Goal: Transaction & Acquisition: Obtain resource

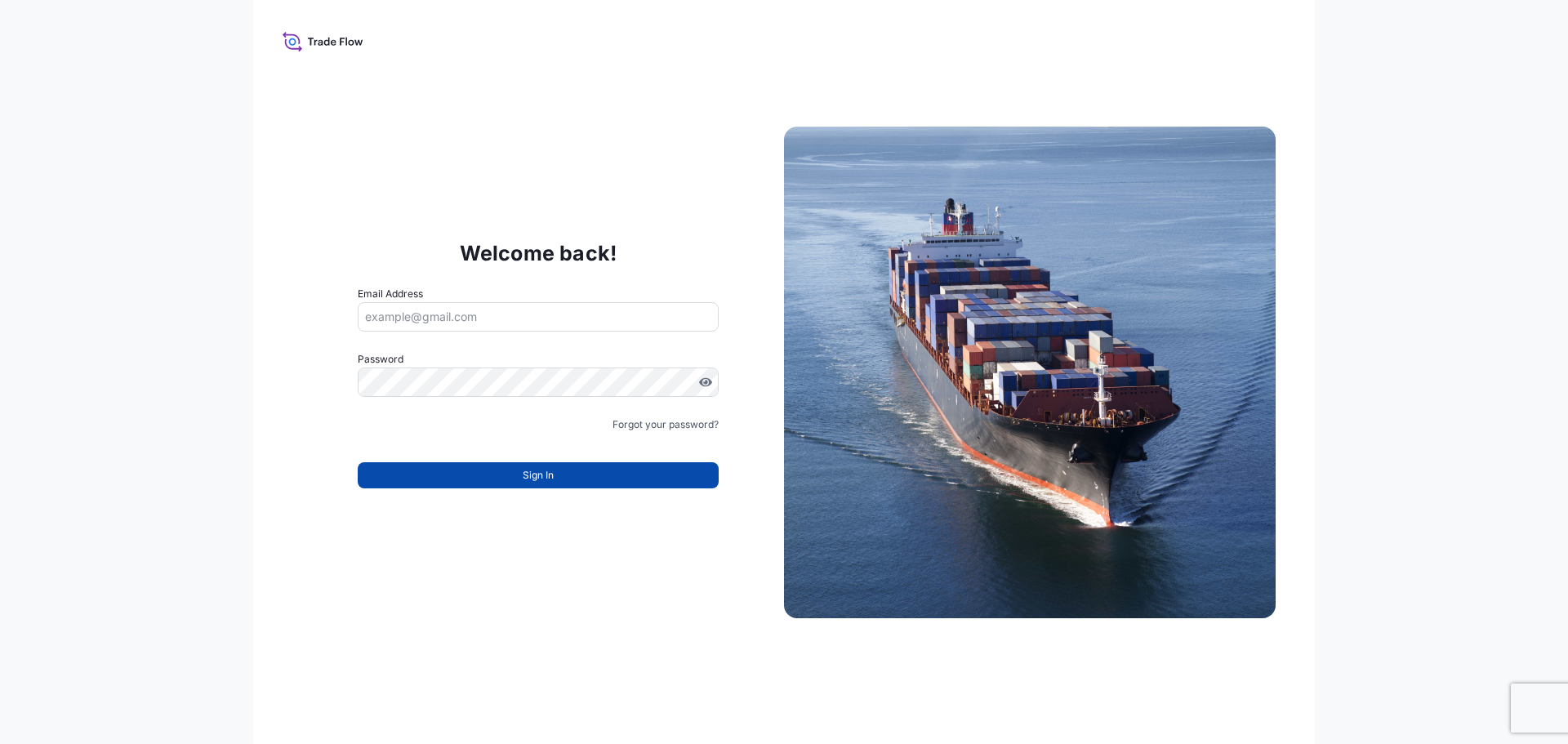
click at [561, 476] on button "Sign In" at bounding box center [538, 475] width 361 height 27
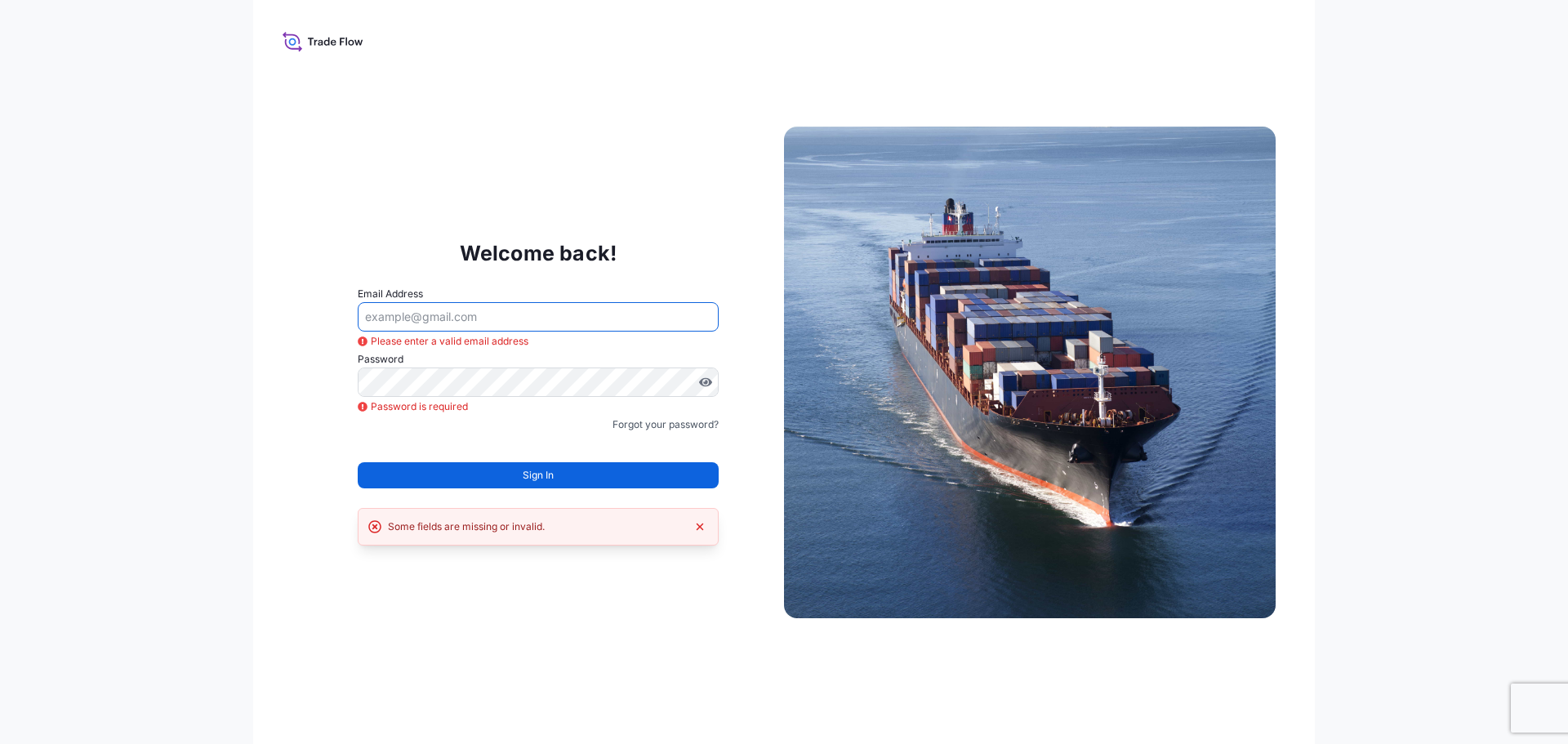
click at [437, 318] on input "Email Address" at bounding box center [538, 316] width 361 height 29
type input "L"
click at [558, 315] on input "lilibeth.gonzales@bdpint.com" at bounding box center [538, 316] width 361 height 29
type input "lilibeth.gonzales@bdpint.com"
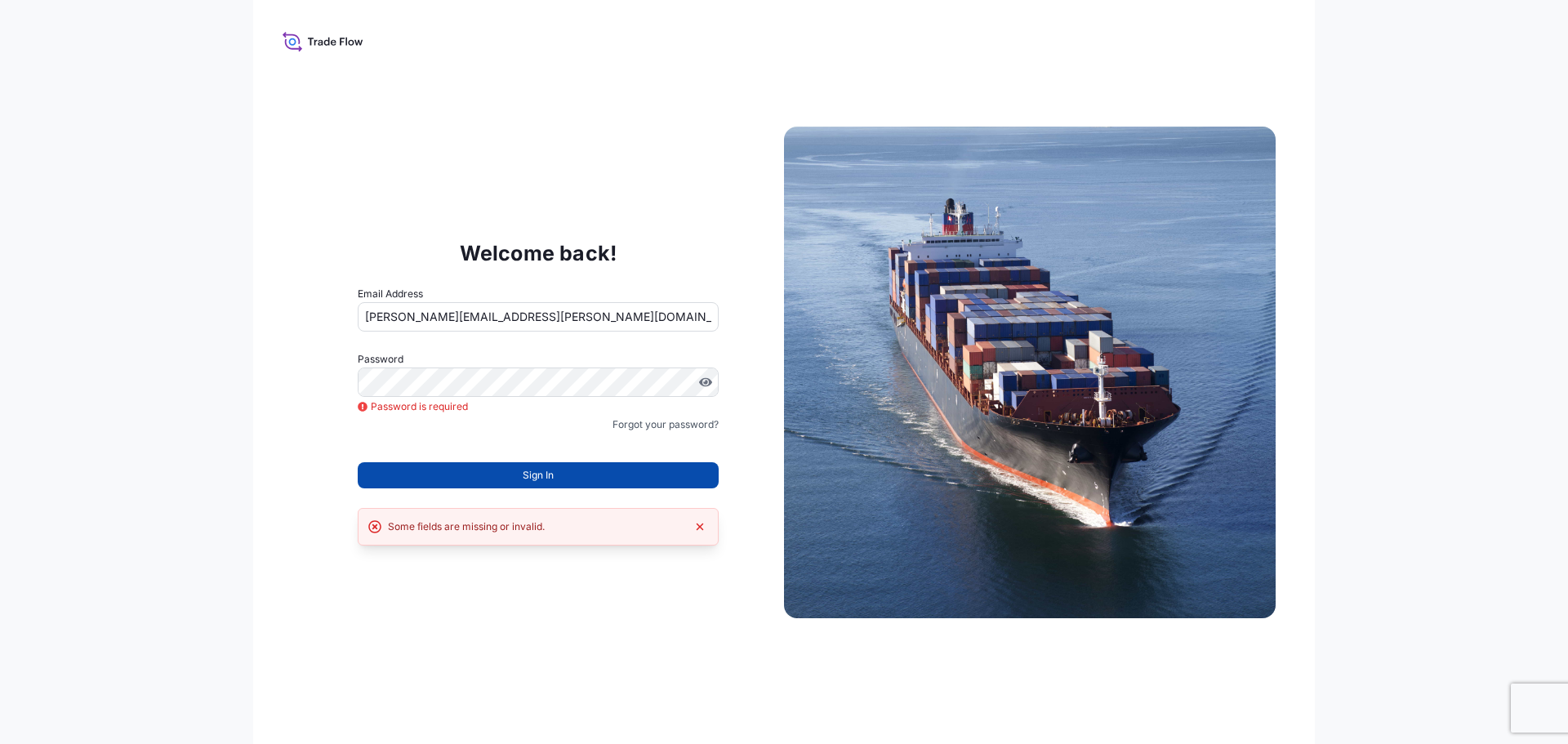
click at [552, 482] on span "Sign In" at bounding box center [537, 474] width 31 height 16
click at [547, 474] on span "Sign In" at bounding box center [537, 474] width 31 height 16
click at [704, 531] on icon "Dismiss error" at bounding box center [699, 527] width 13 height 13
click at [589, 476] on button "Sign In" at bounding box center [538, 475] width 361 height 27
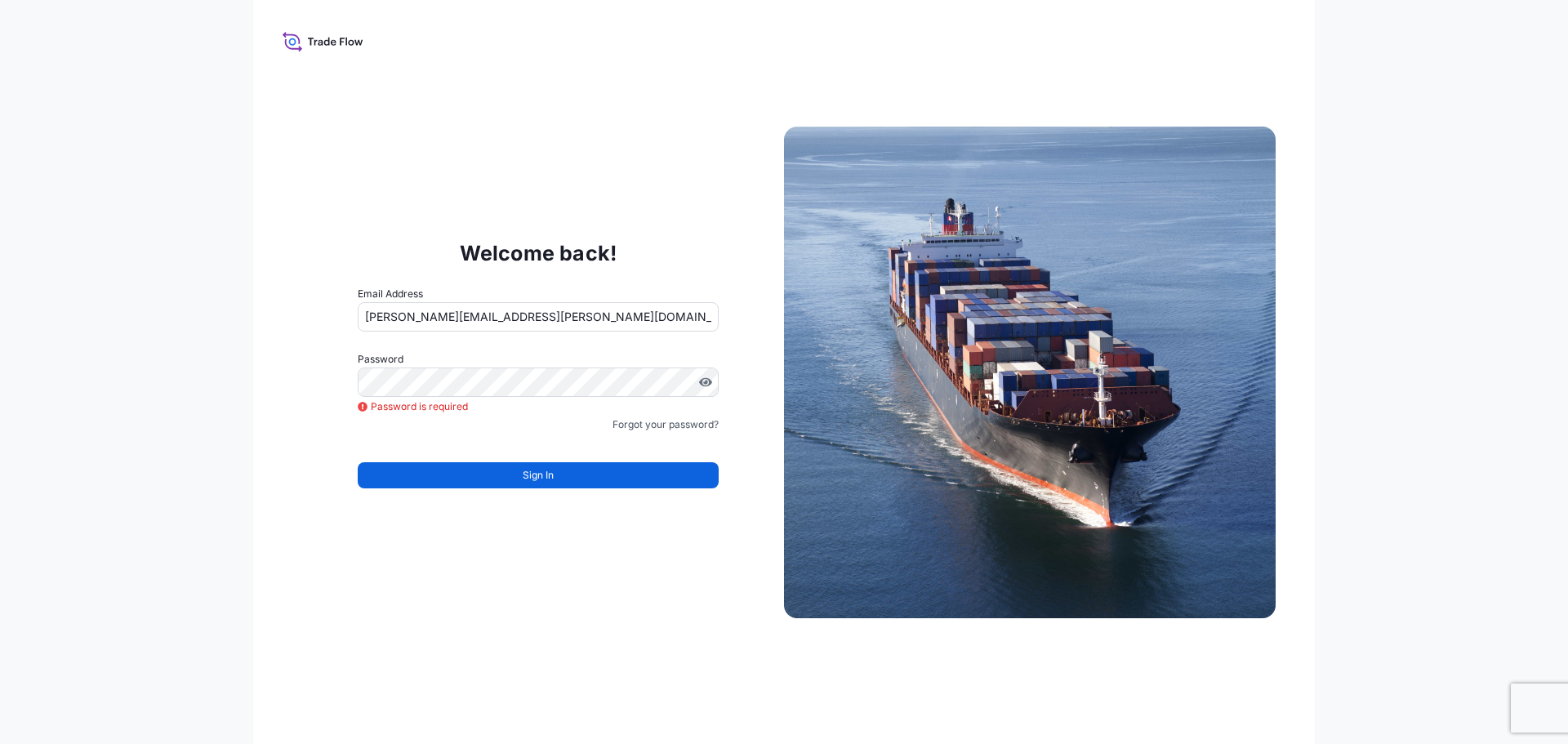
click at [329, 45] on icon at bounding box center [327, 42] width 5 height 8
drag, startPoint x: 319, startPoint y: 43, endPoint x: 308, endPoint y: 46, distance: 11.4
click at [316, 43] on g at bounding box center [323, 42] width 80 height 19
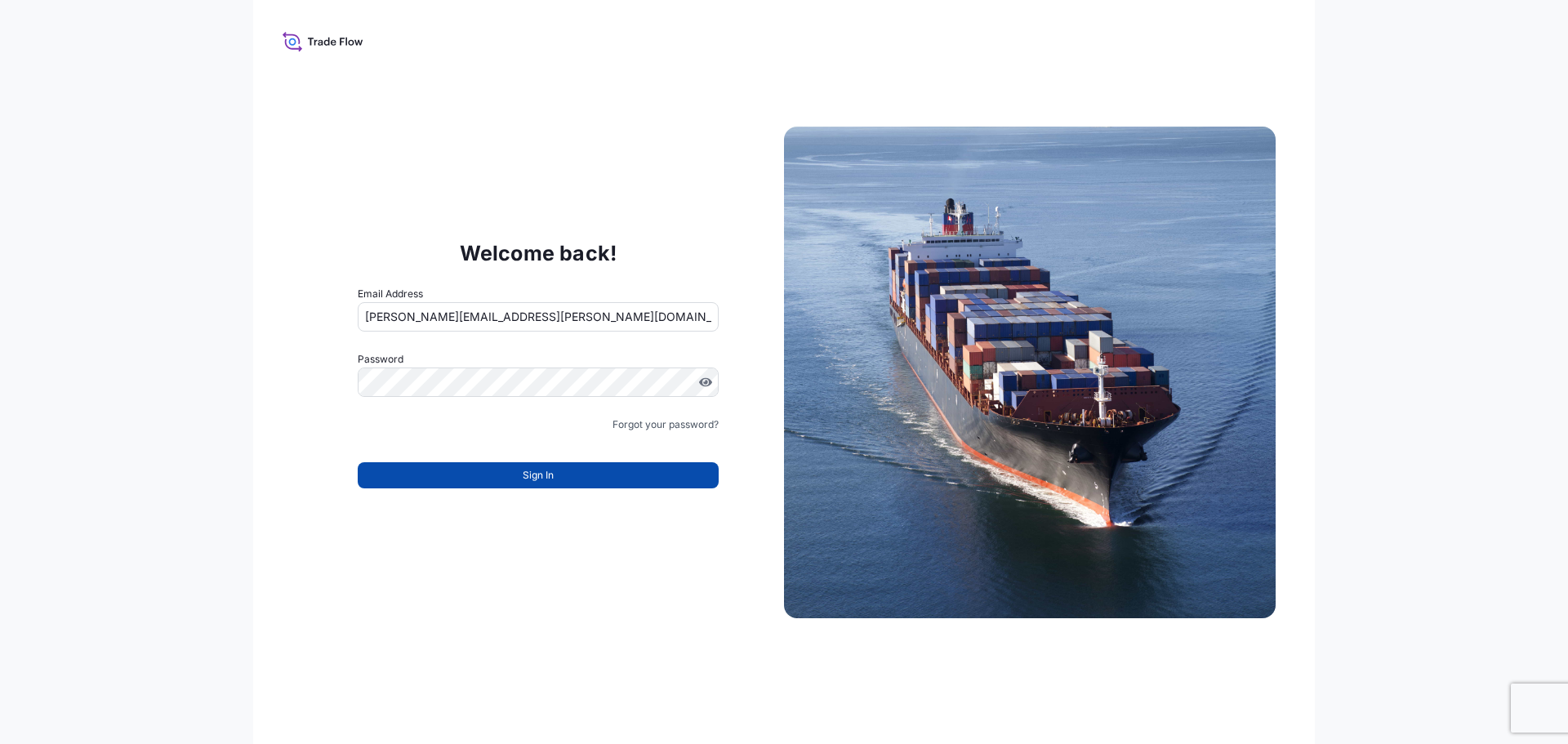
click at [550, 478] on span "Sign In" at bounding box center [537, 474] width 31 height 16
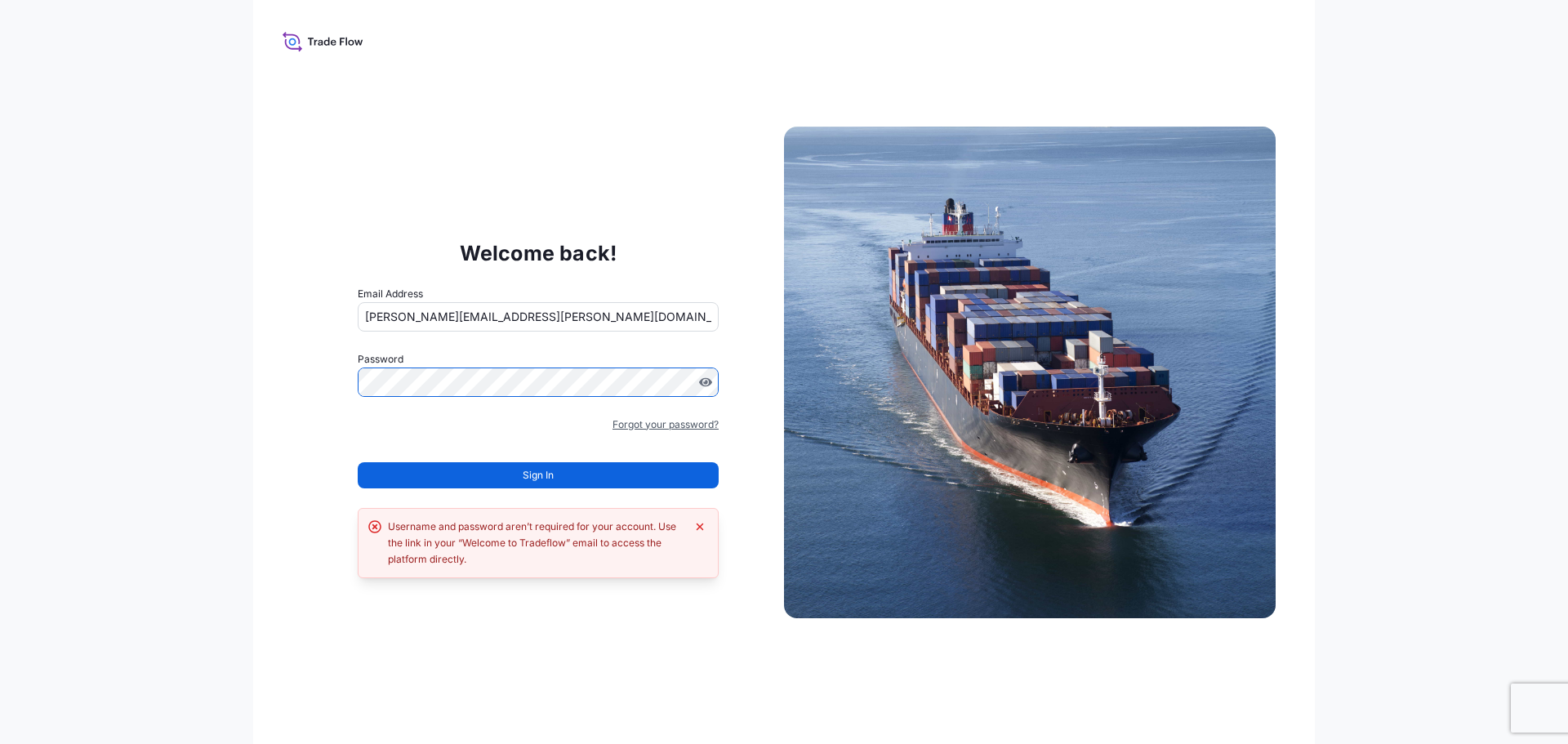
click at [679, 421] on link "Forgot your password?" at bounding box center [666, 424] width 106 height 16
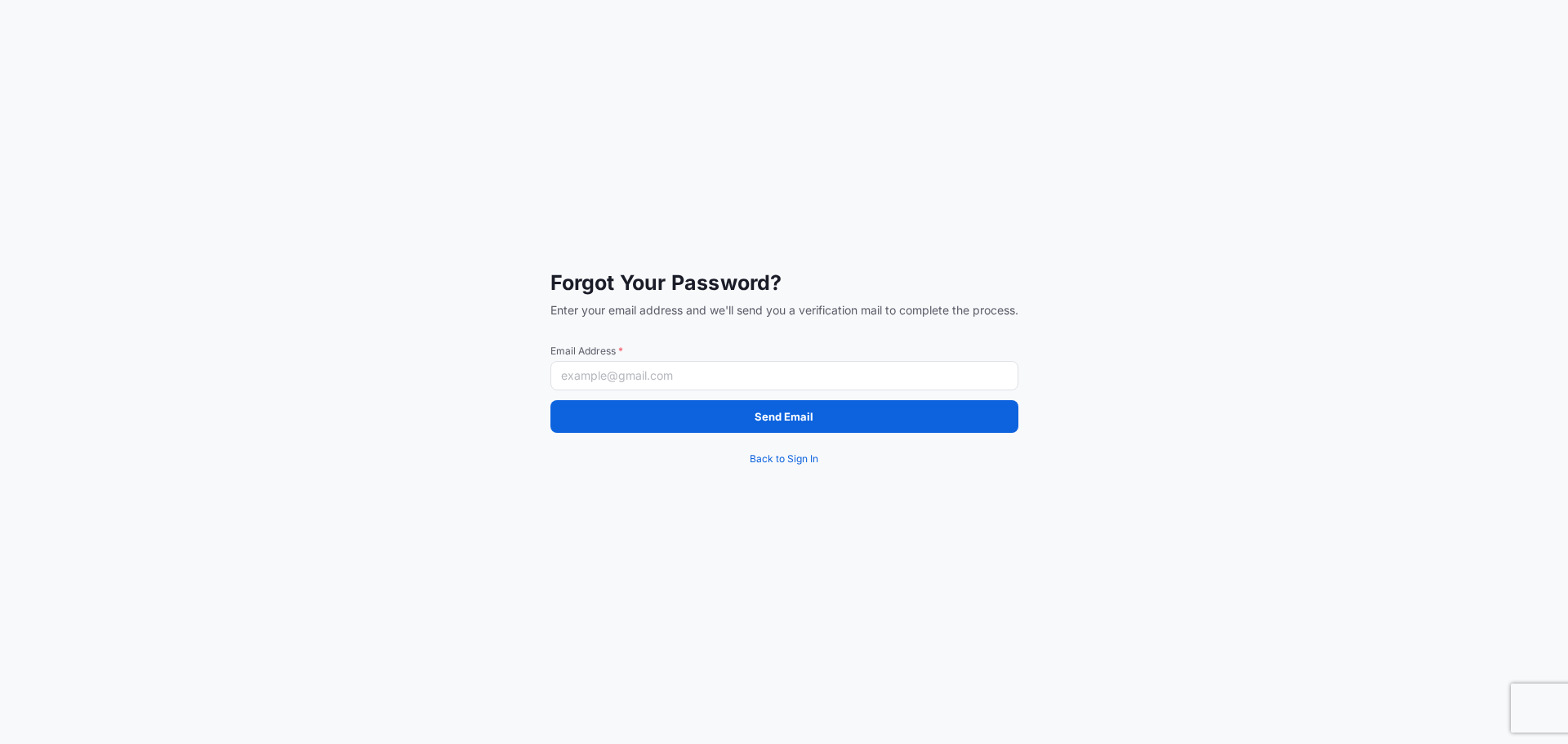
click at [635, 379] on input "Email Address *" at bounding box center [784, 375] width 468 height 29
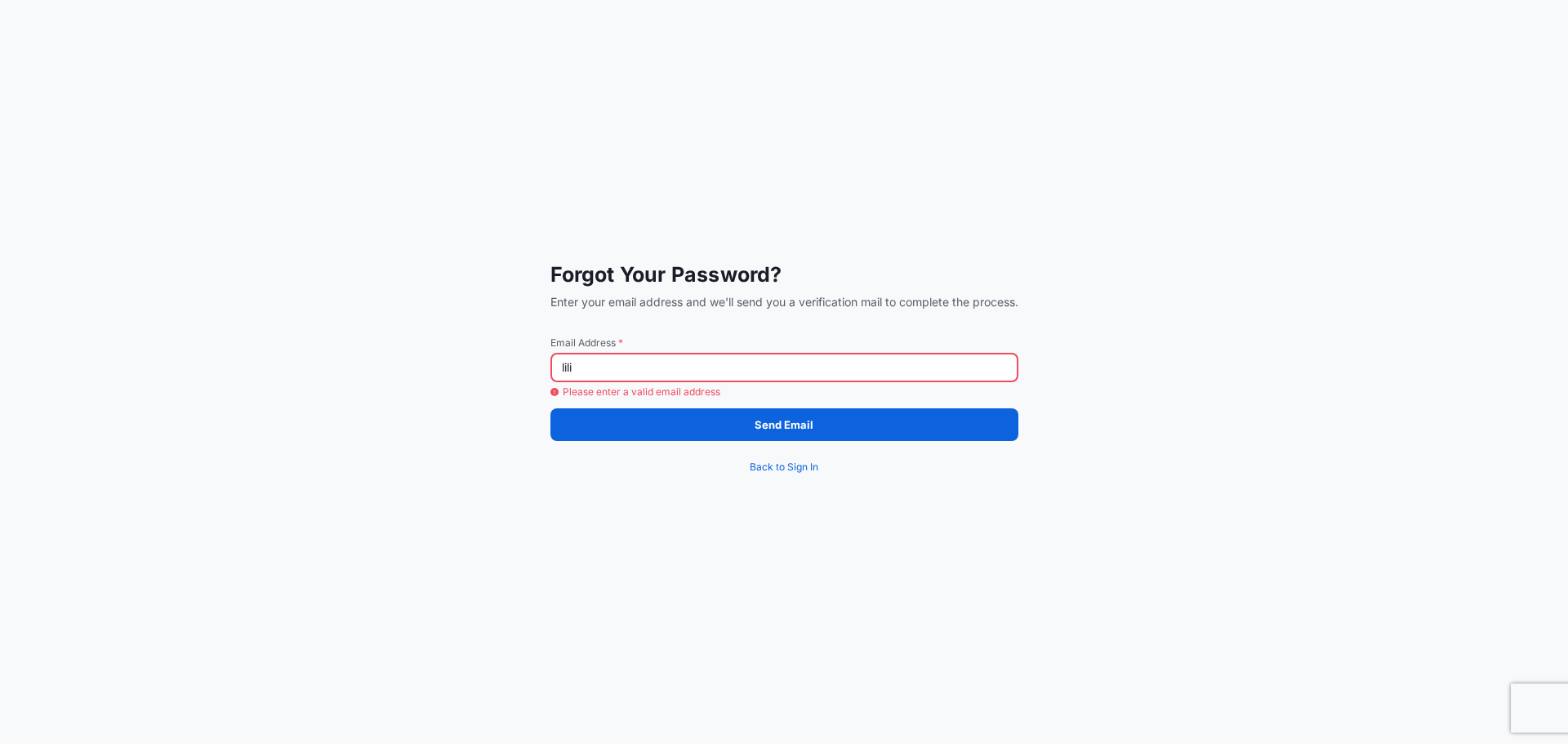
drag, startPoint x: 577, startPoint y: 376, endPoint x: 517, endPoint y: 376, distance: 60.0
click at [517, 376] on div "Forgot Your Password? Enter your email address and we'll send you a verificatio…" at bounding box center [784, 372] width 1568 height 744
paste input "Lilibeth.Gonzales@psabdp.com"
type input "Lilibeth.Gonzales@psabdp.com"
click at [575, 596] on div "Forgot Your Password? Enter your email address and we'll send you a verificatio…" at bounding box center [784, 372] width 1568 height 744
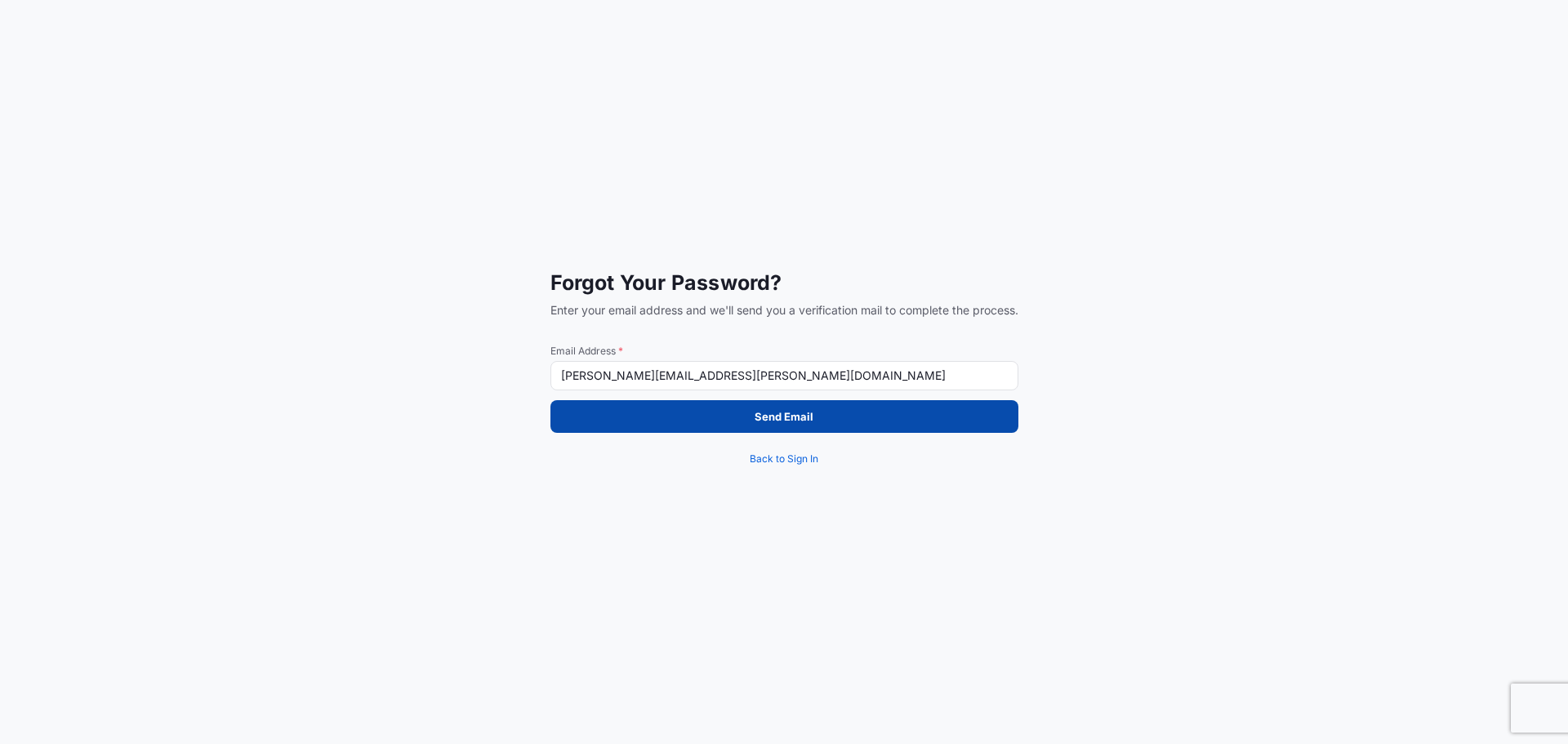
click at [786, 414] on p "Send Email" at bounding box center [784, 416] width 59 height 16
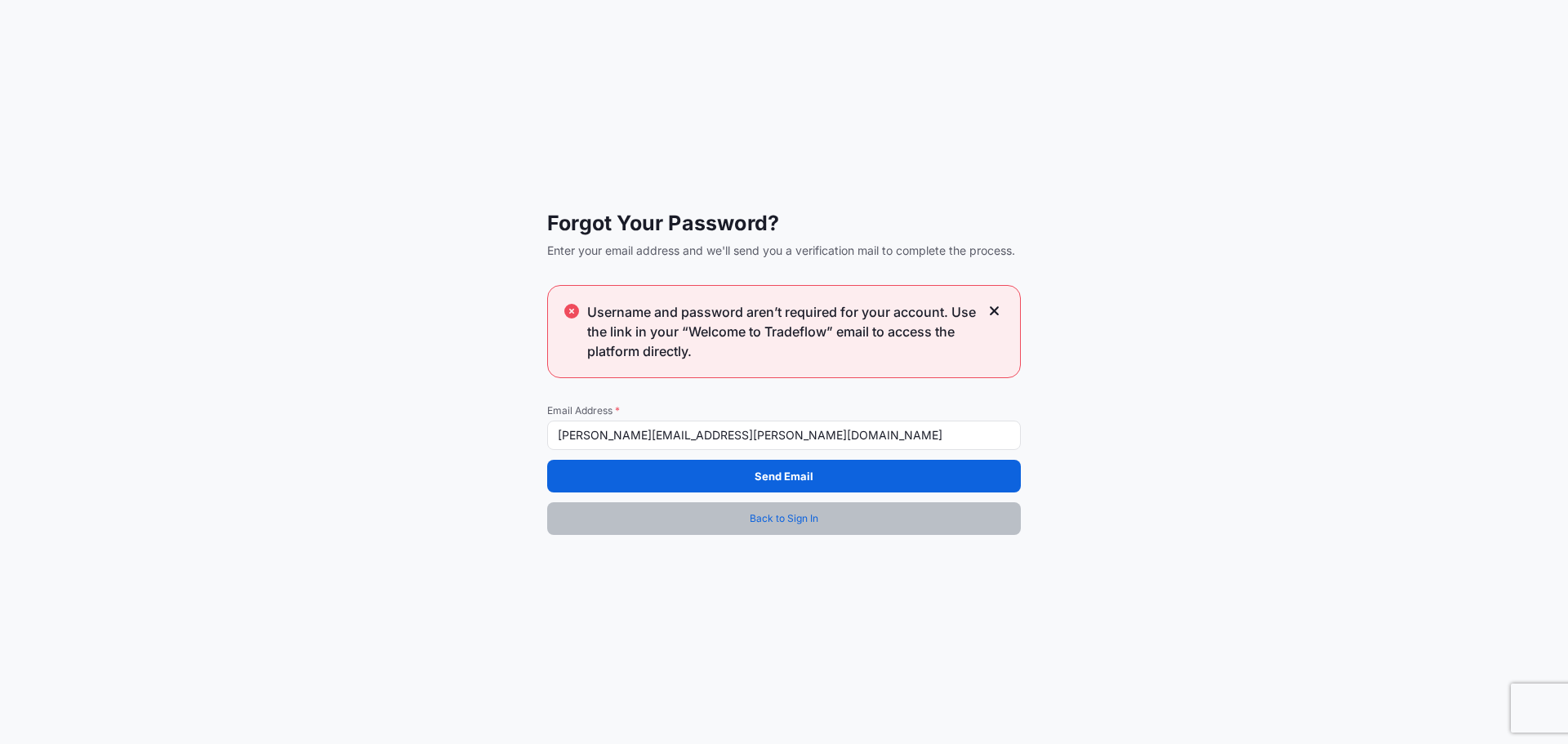
click at [807, 518] on span "Back to Sign In" at bounding box center [784, 518] width 69 height 16
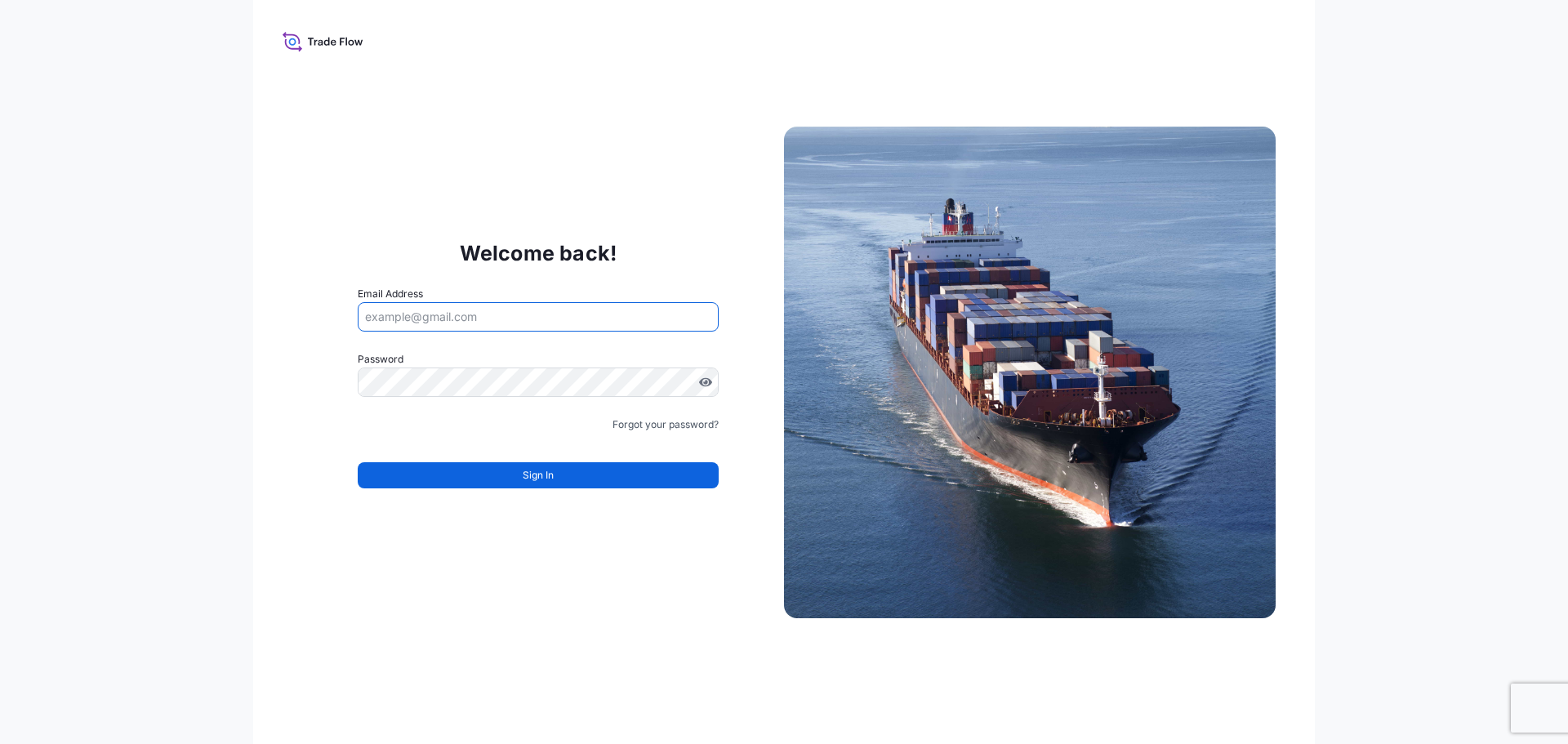
click at [443, 326] on input "Email Address" at bounding box center [538, 316] width 361 height 29
paste input "Lilibeth.Gonzales@psabdp.com"
type input "Lilibeth.Gonzales@psabdp.com"
click at [402, 323] on input "Email Address" at bounding box center [538, 316] width 361 height 29
paste input "Lilibeth.Gonzales@psabdp.com"
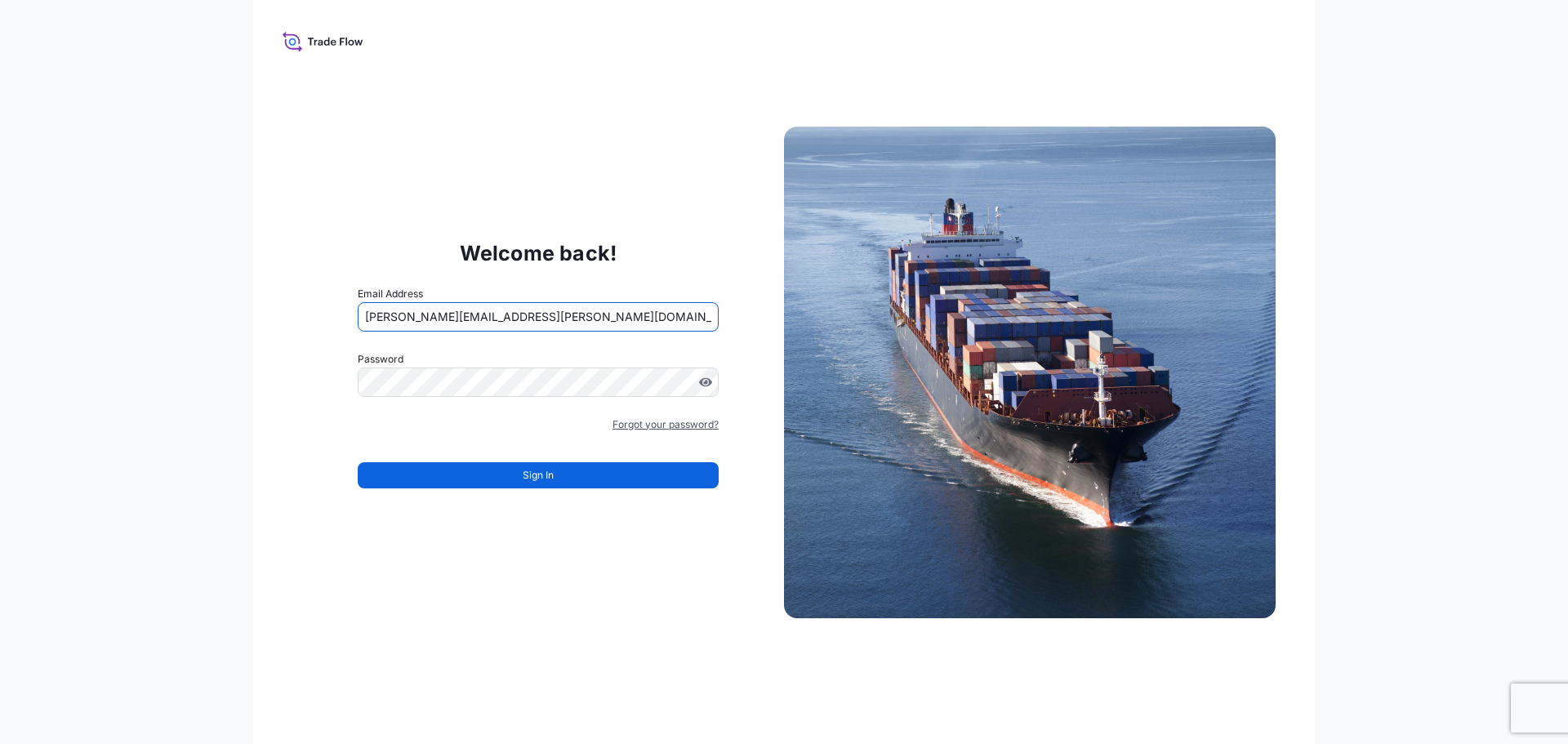
type input "Lilibeth.Gonzales@psabdp.com"
click at [622, 428] on link "Forgot your password?" at bounding box center [666, 424] width 106 height 16
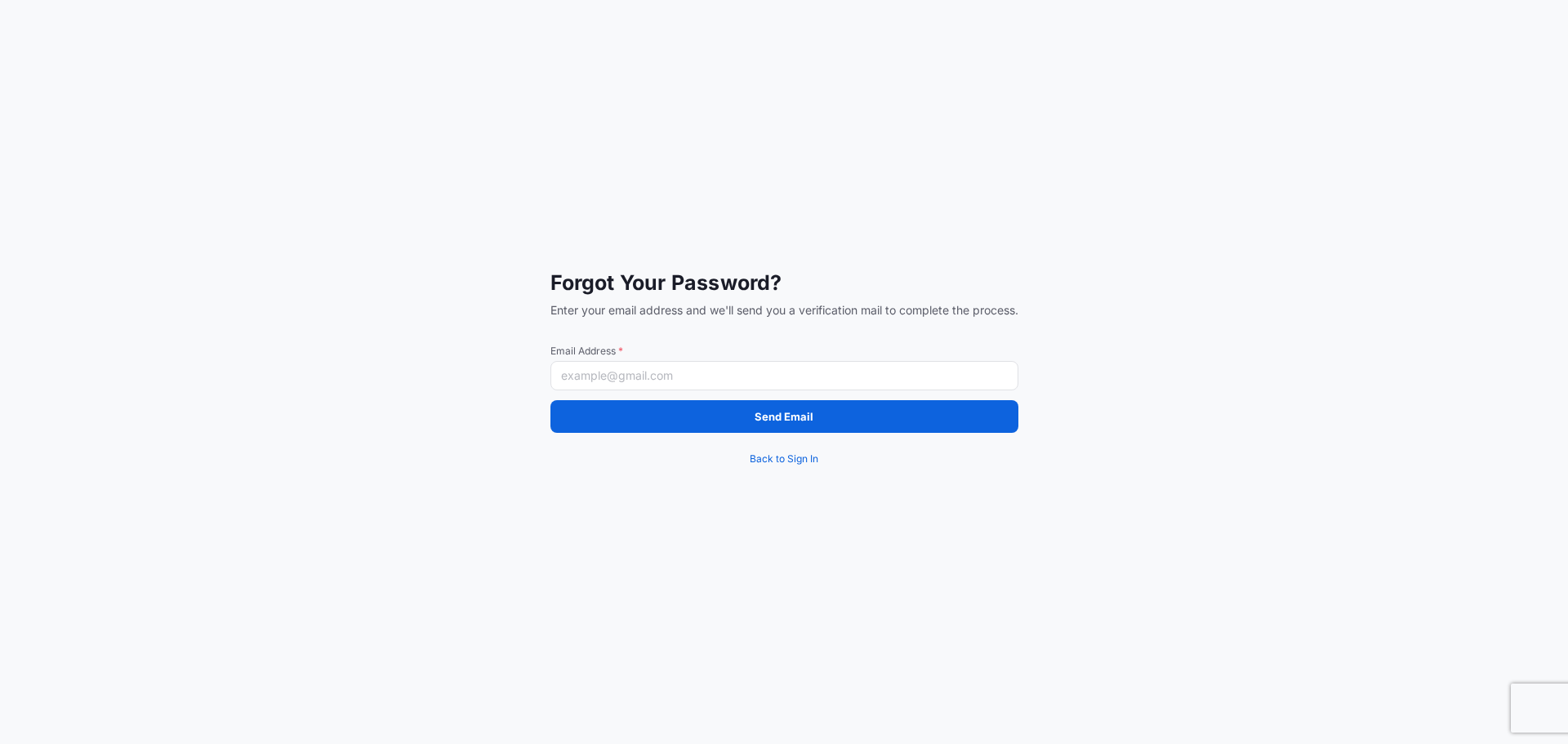
click at [580, 376] on input "Email Address *" at bounding box center [784, 375] width 468 height 29
paste input "Lilibeth.Gonzales@psabdp.com"
type input "Lilibeth.Gonzales@psabdp.com"
click at [1072, 516] on div "Forgot Your Password? Enter your email address and we'll send you a verificatio…" at bounding box center [784, 372] width 1568 height 744
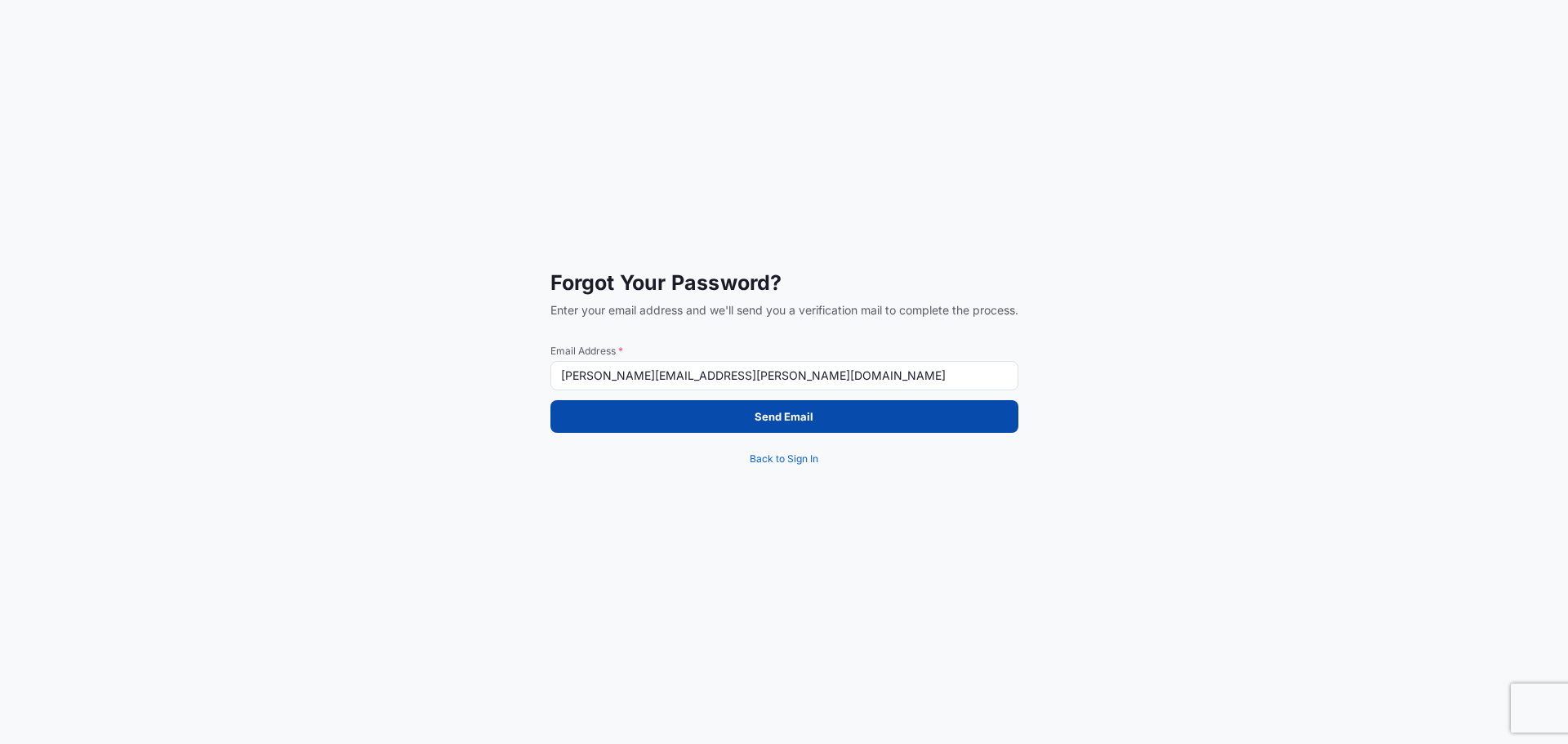
click at [815, 421] on button "Send Email" at bounding box center [784, 416] width 468 height 33
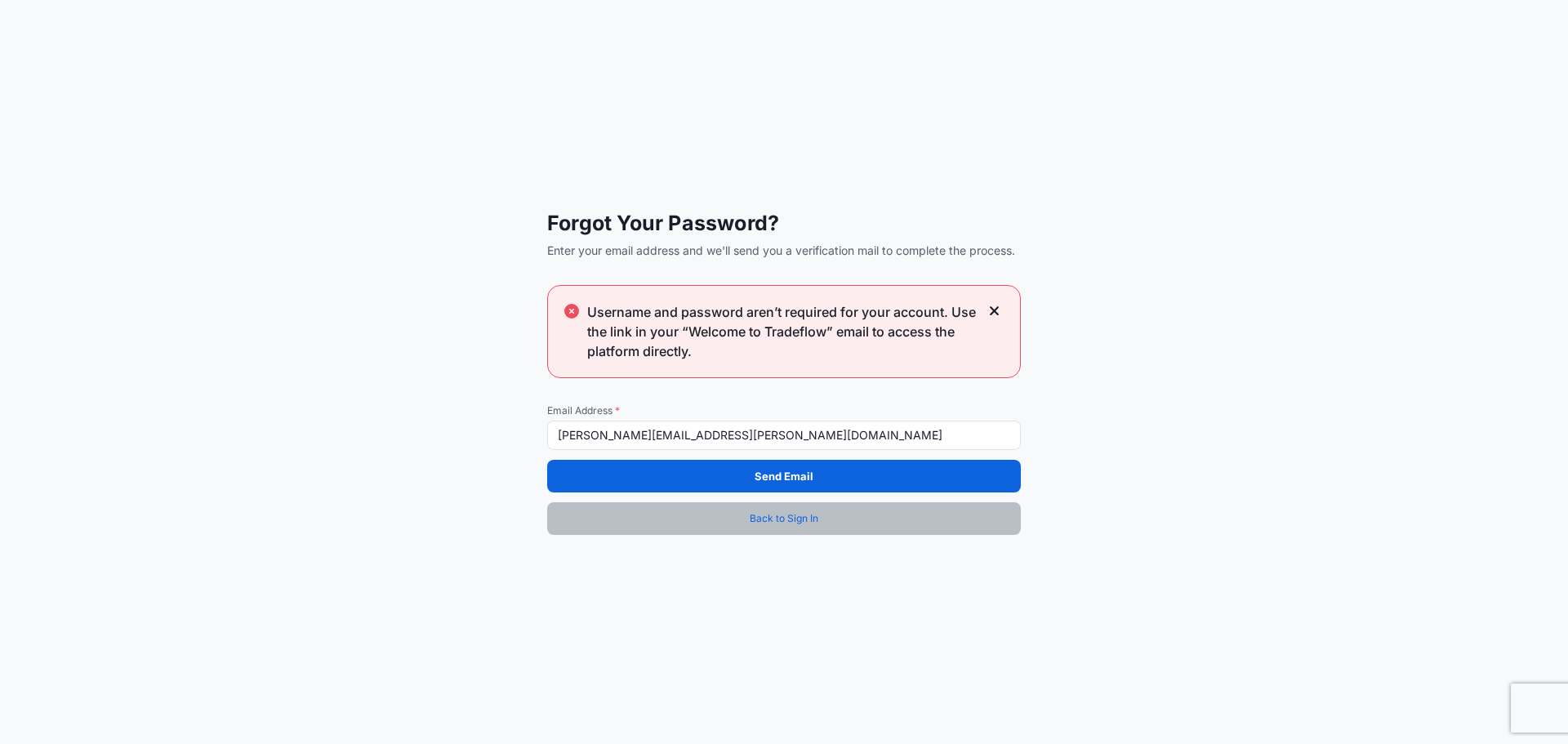
click at [786, 524] on span "Back to Sign In" at bounding box center [784, 518] width 69 height 16
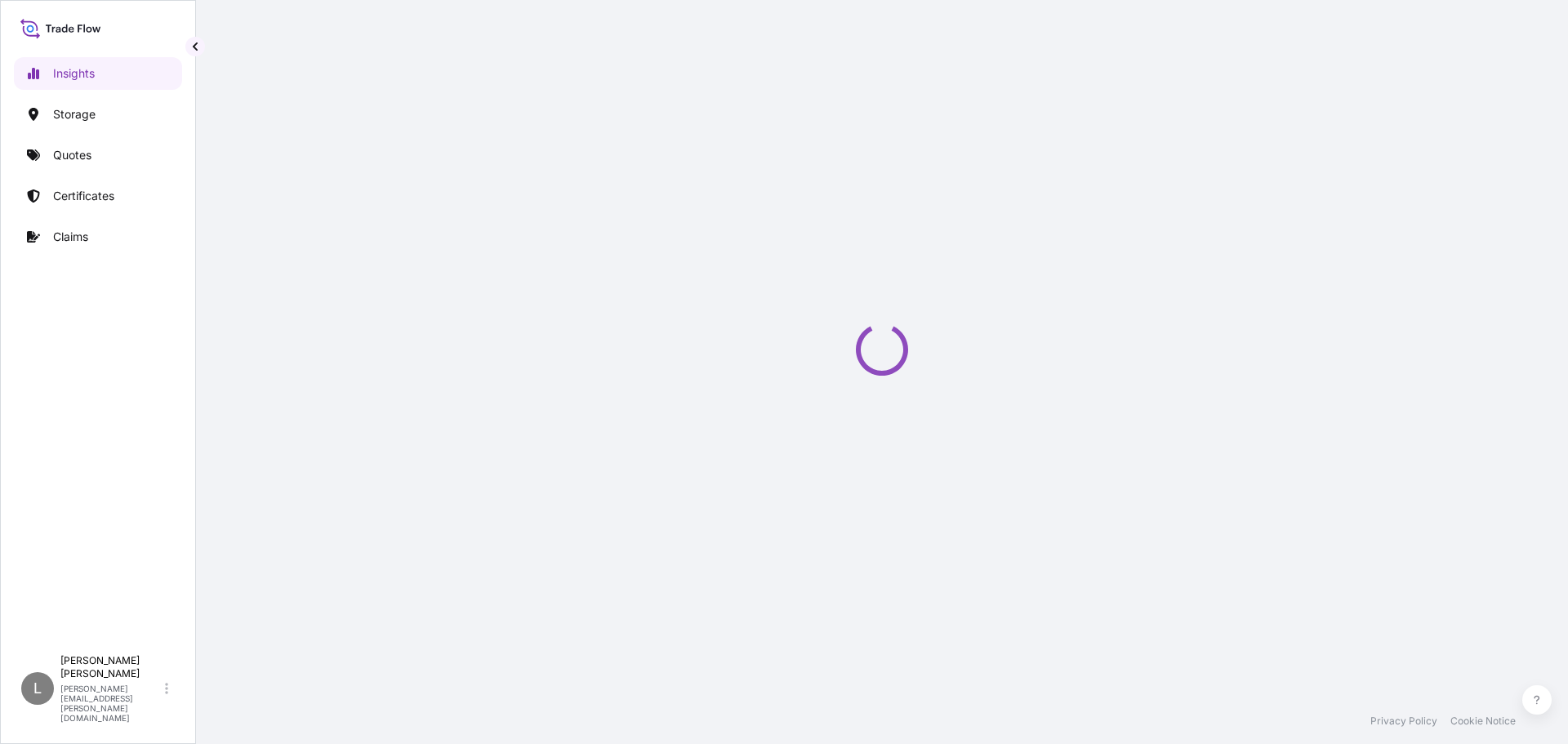
select select "2025"
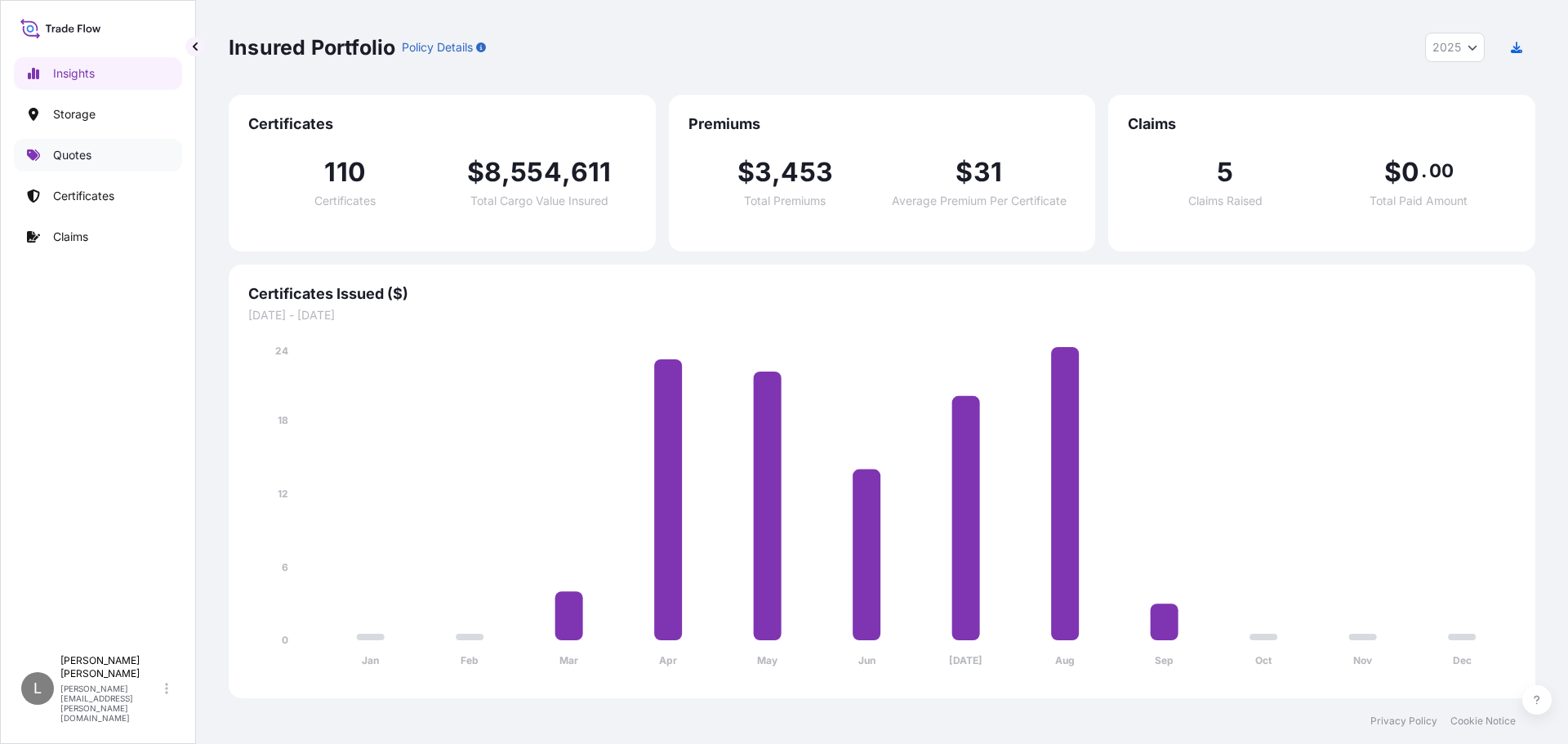
click at [77, 156] on p "Quotes" at bounding box center [72, 155] width 38 height 16
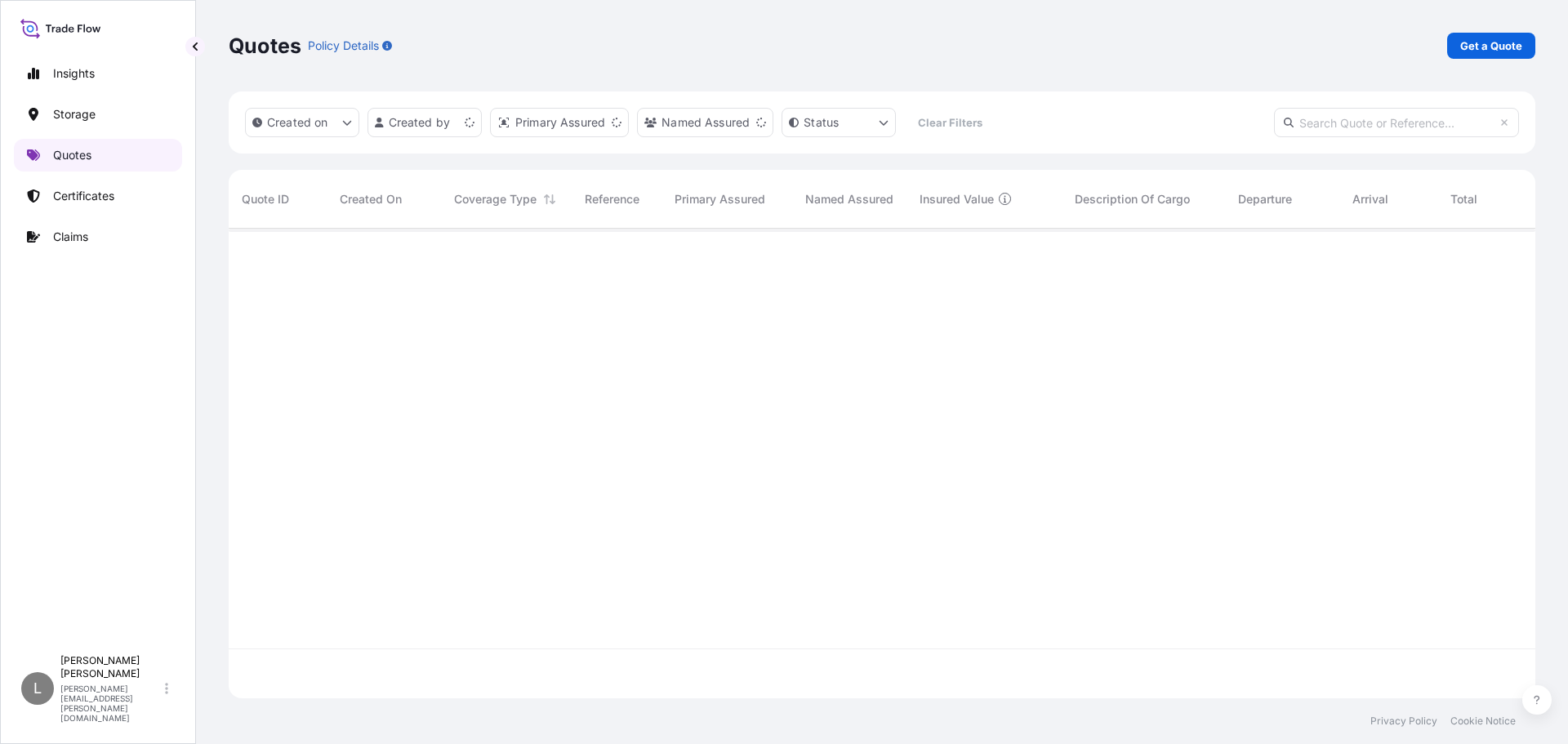
scroll to position [467, 1294]
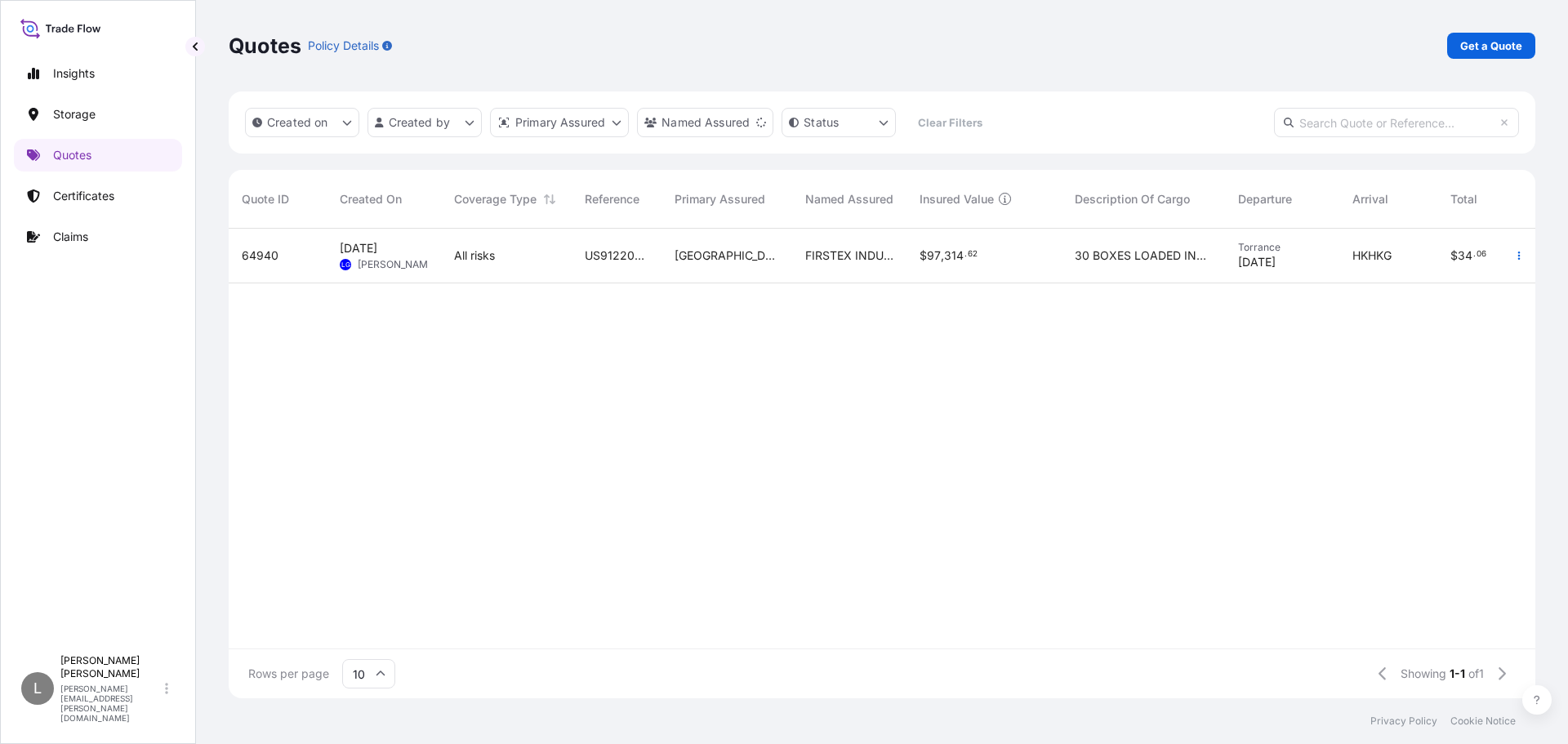
click at [284, 259] on div "64940" at bounding box center [277, 255] width 72 height 16
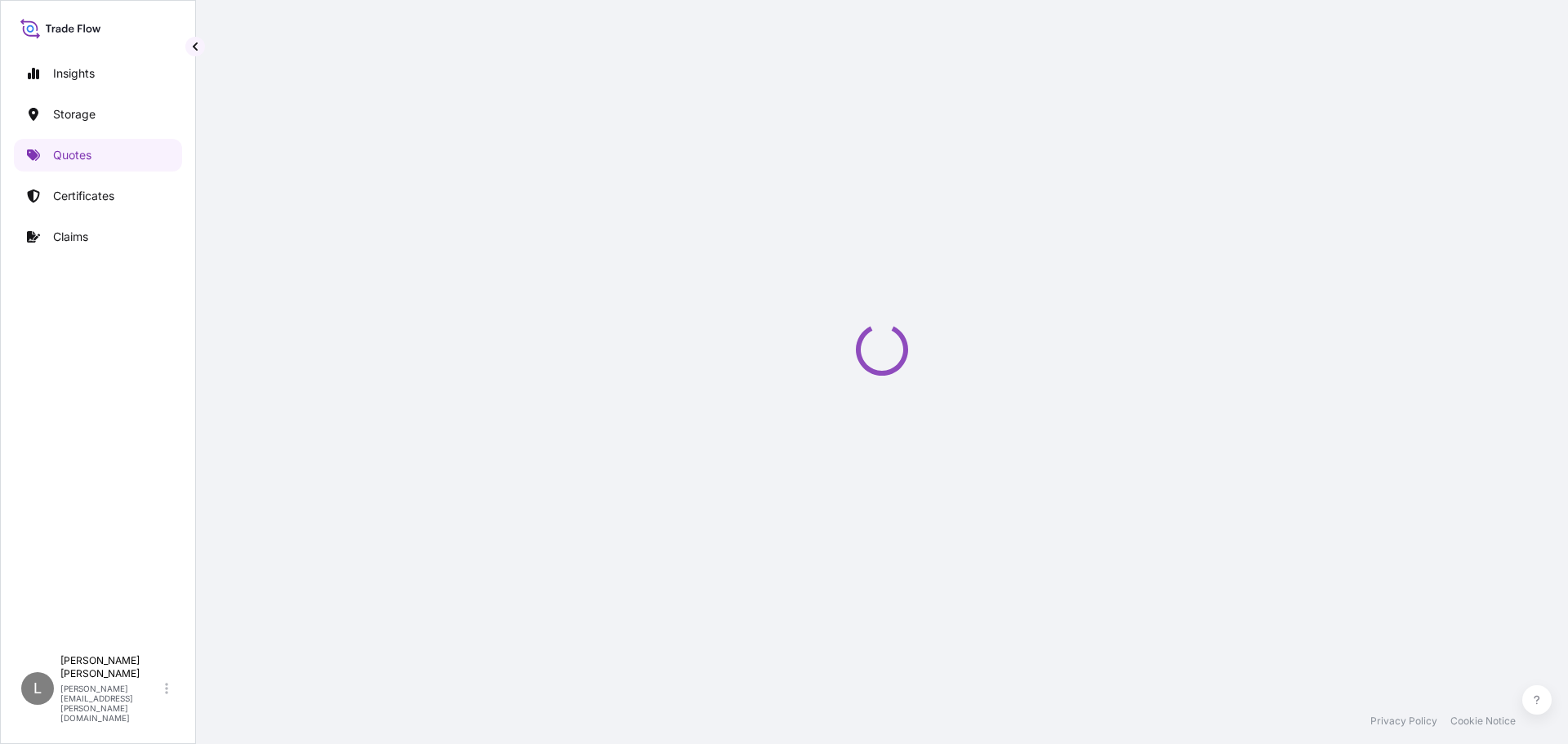
scroll to position [785, 0]
select select "Water"
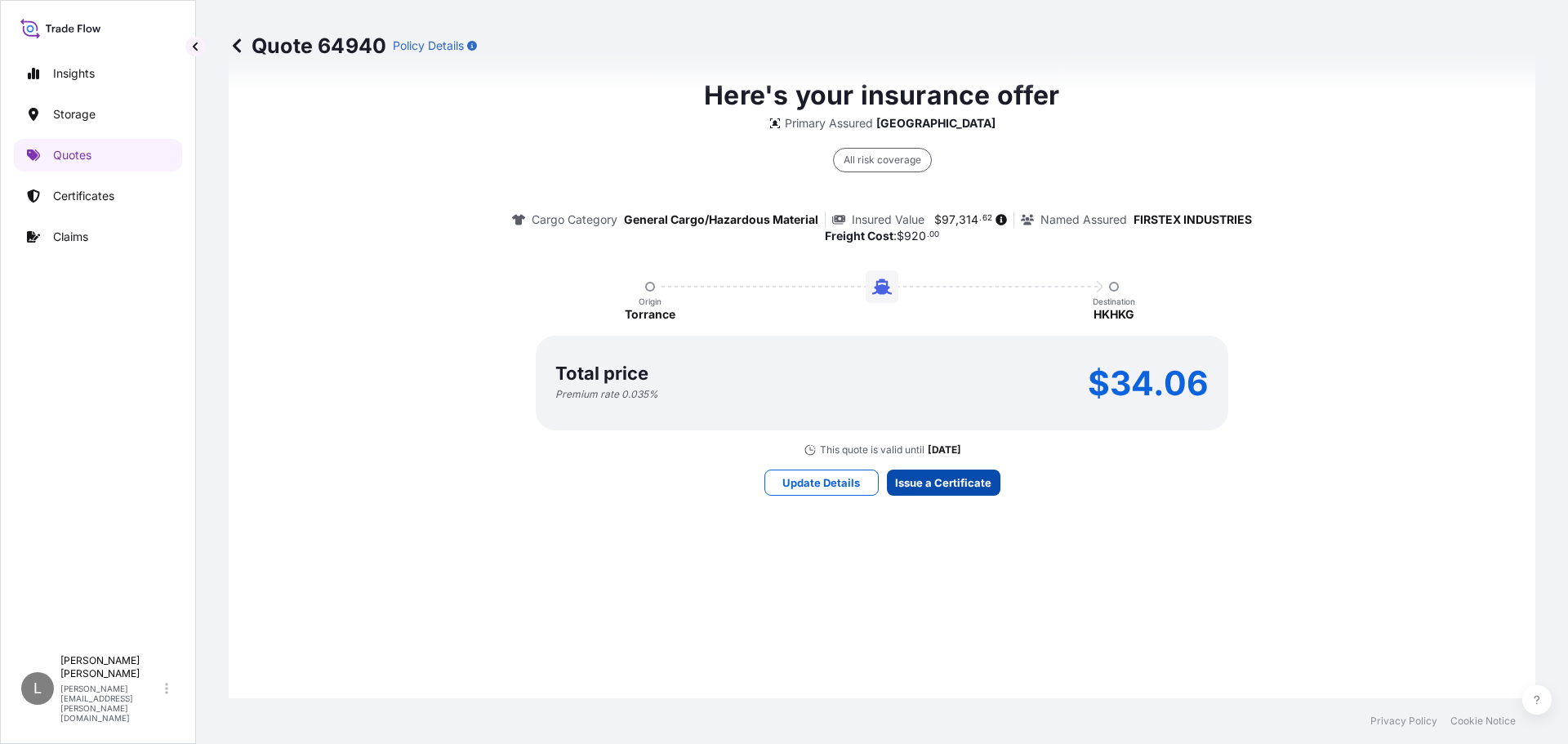
scroll to position [2350, 0]
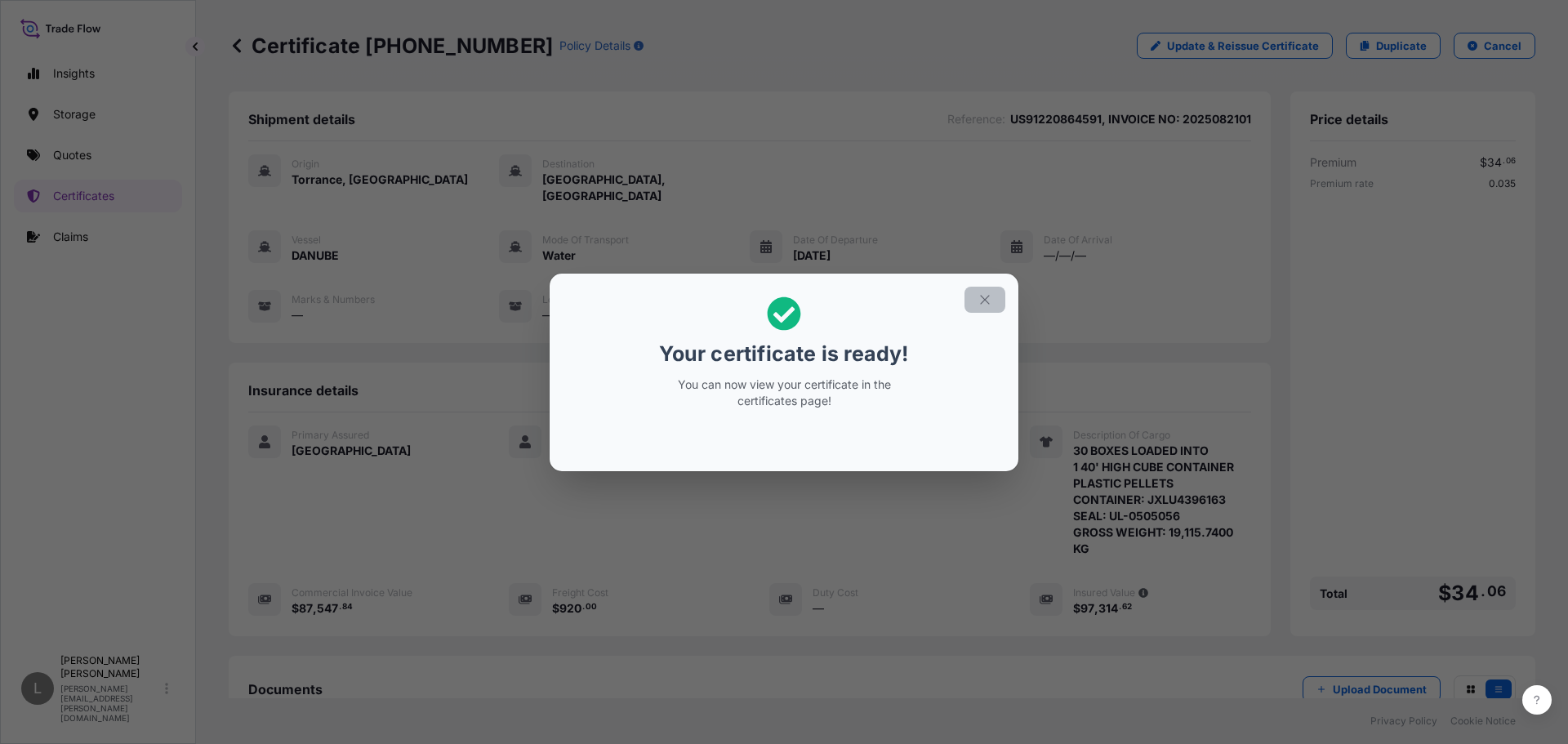
click at [982, 305] on icon "button" at bounding box center [985, 300] width 15 height 15
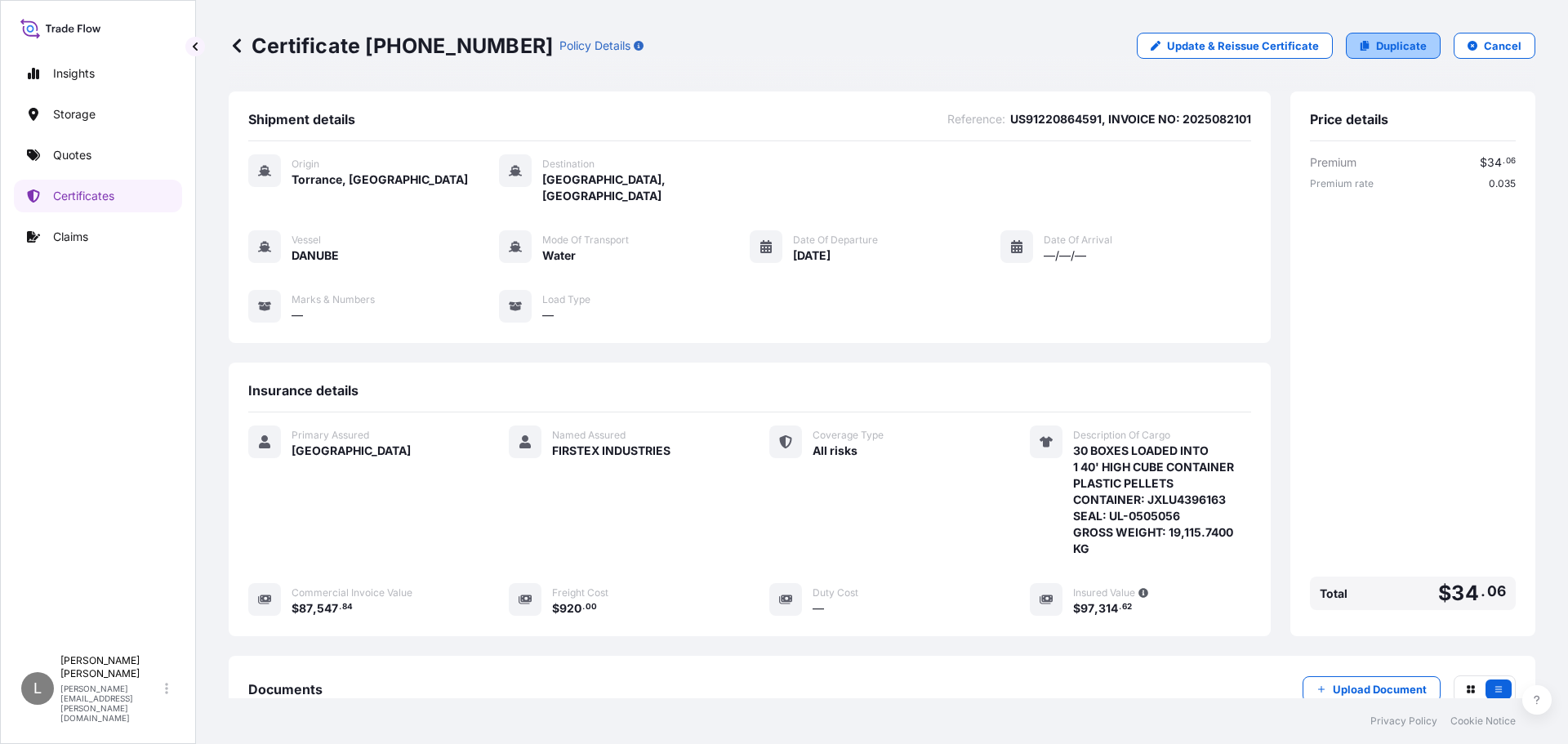
click at [1366, 49] on link "Duplicate" at bounding box center [1393, 46] width 95 height 27
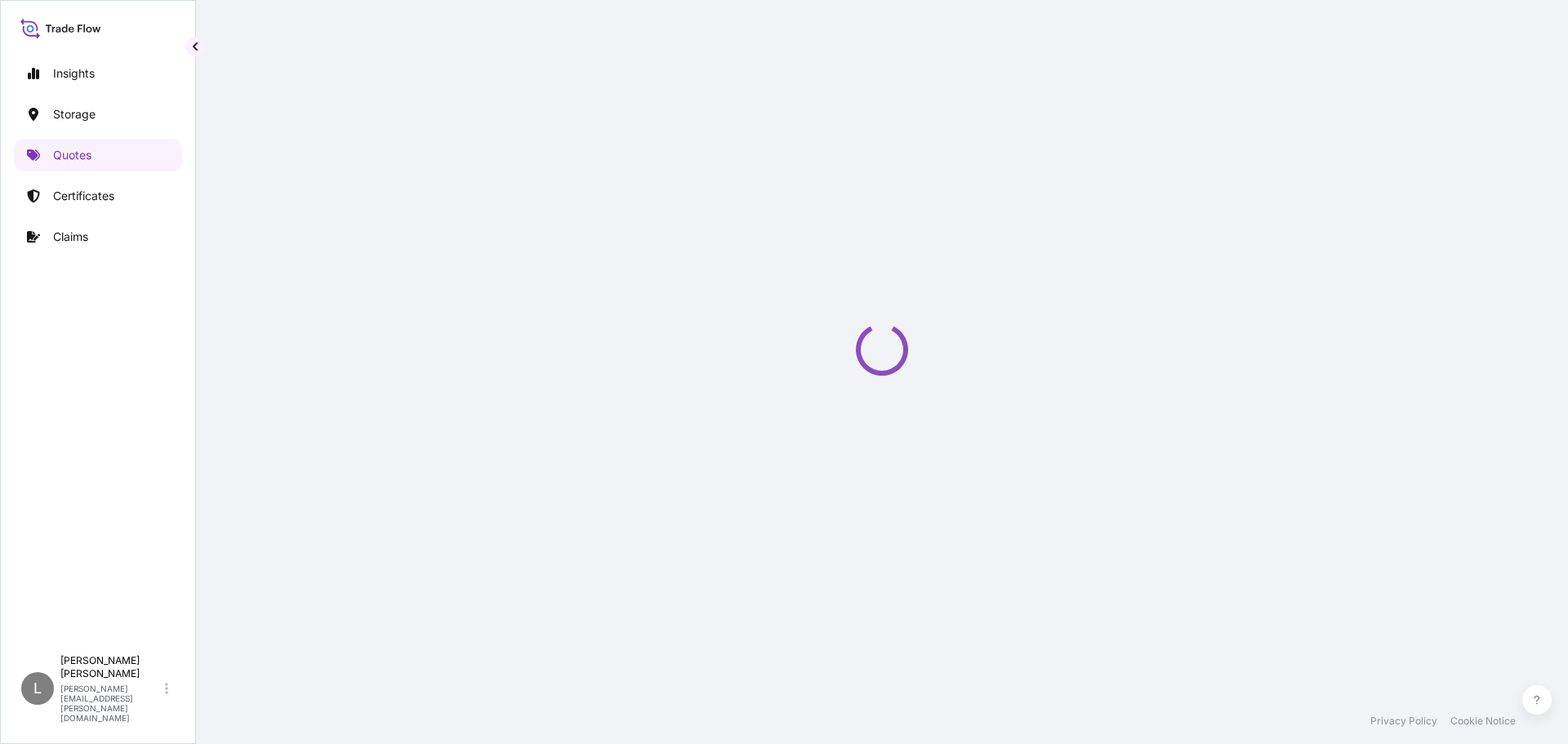
scroll to position [27, 0]
select select "Water"
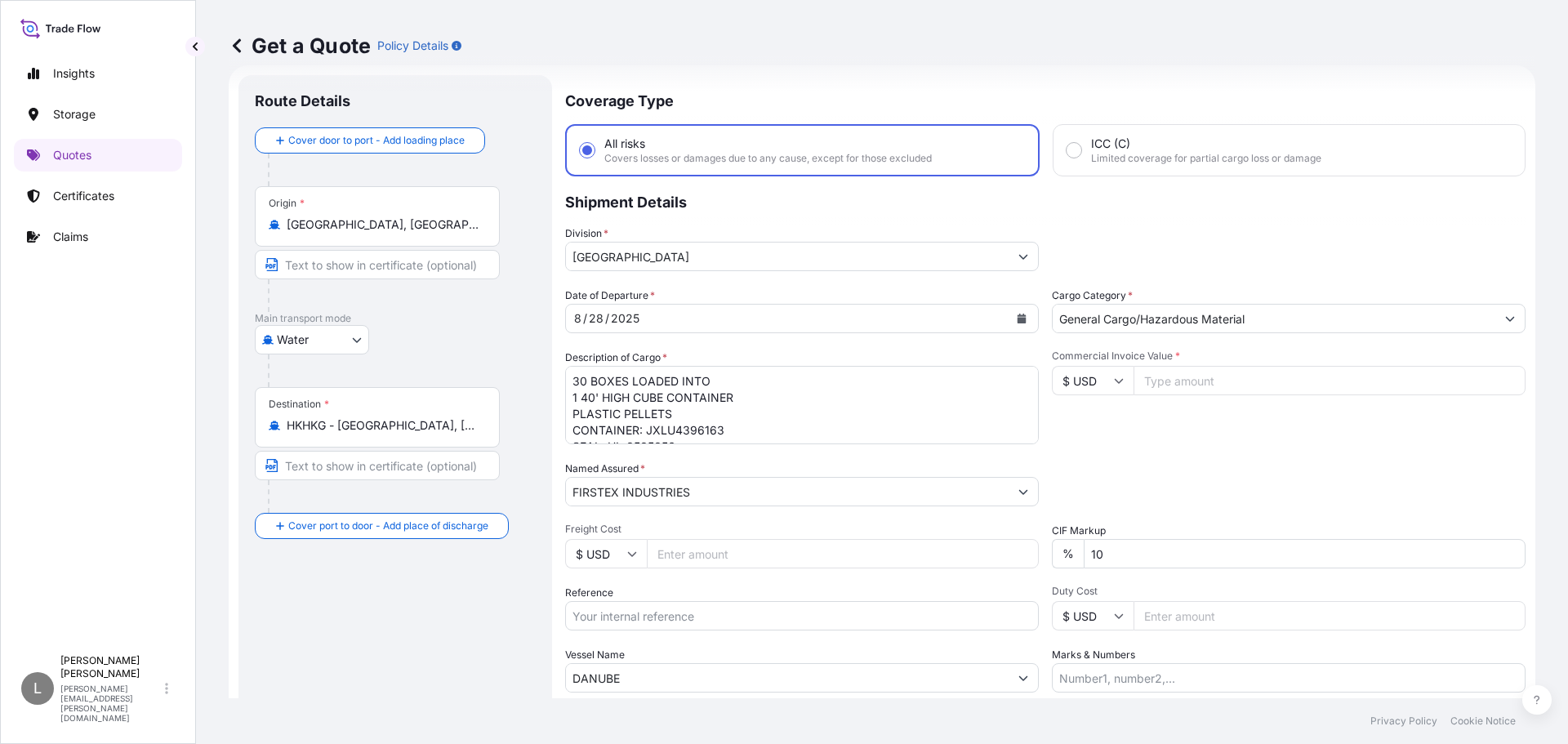
click at [1219, 382] on input "Commercial Invoice Value *" at bounding box center [1328, 380] width 392 height 29
click at [1167, 385] on input "Commercial Invoice Value *" at bounding box center [1328, 380] width 392 height 29
paste input "87547.84"
type input "87547.84"
click at [1260, 447] on div "Date of Departure * [DATE] Cargo Category * General Cargo/Hazardous Material De…" at bounding box center [1045, 490] width 961 height 405
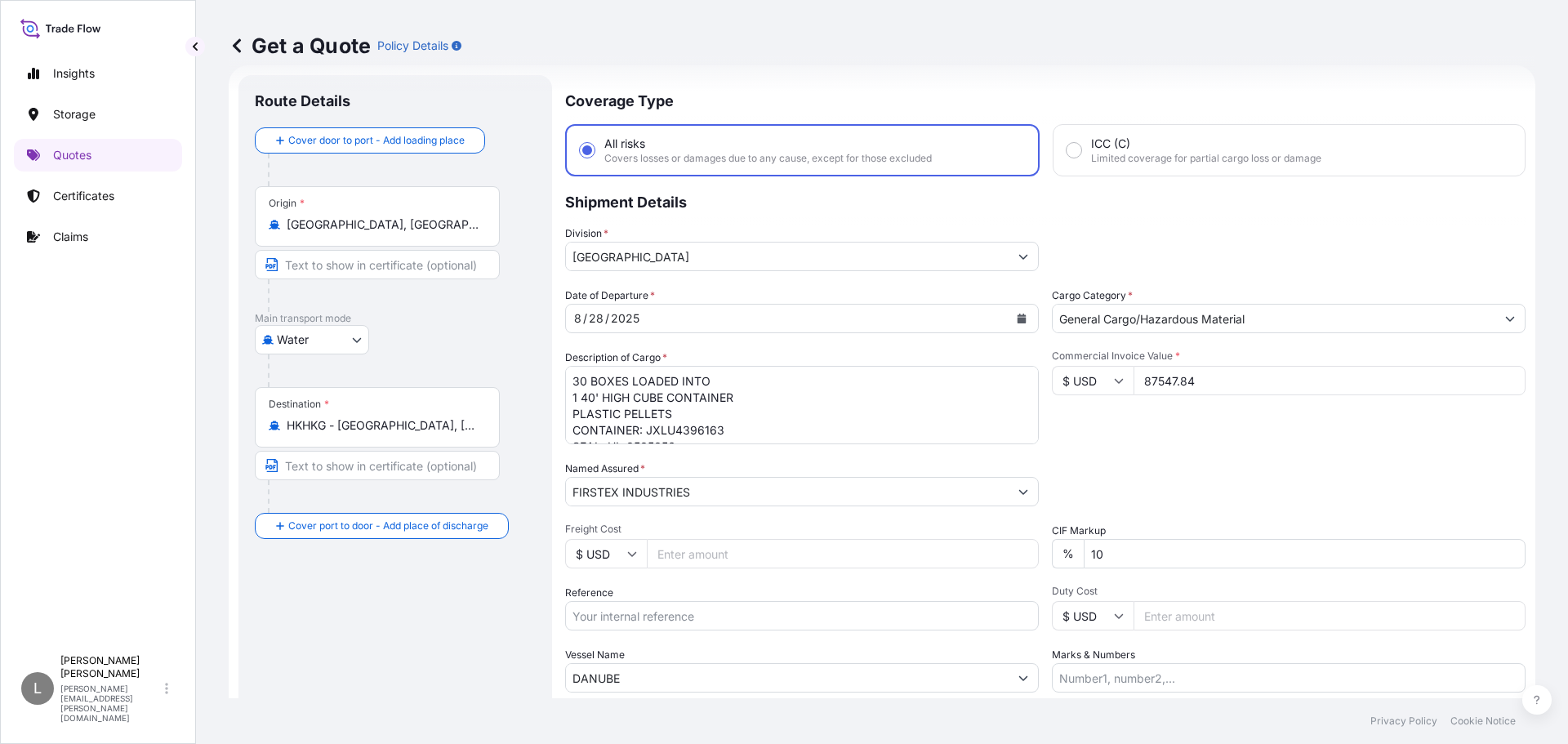
click at [667, 430] on textarea "30 BOXES LOADED INTO 1 40' HIGH CUBE CONTAINER PLASTIC PELLETS CONTAINER: JXLU4…" at bounding box center [802, 405] width 474 height 79
paste textarea "TCNU4766345"
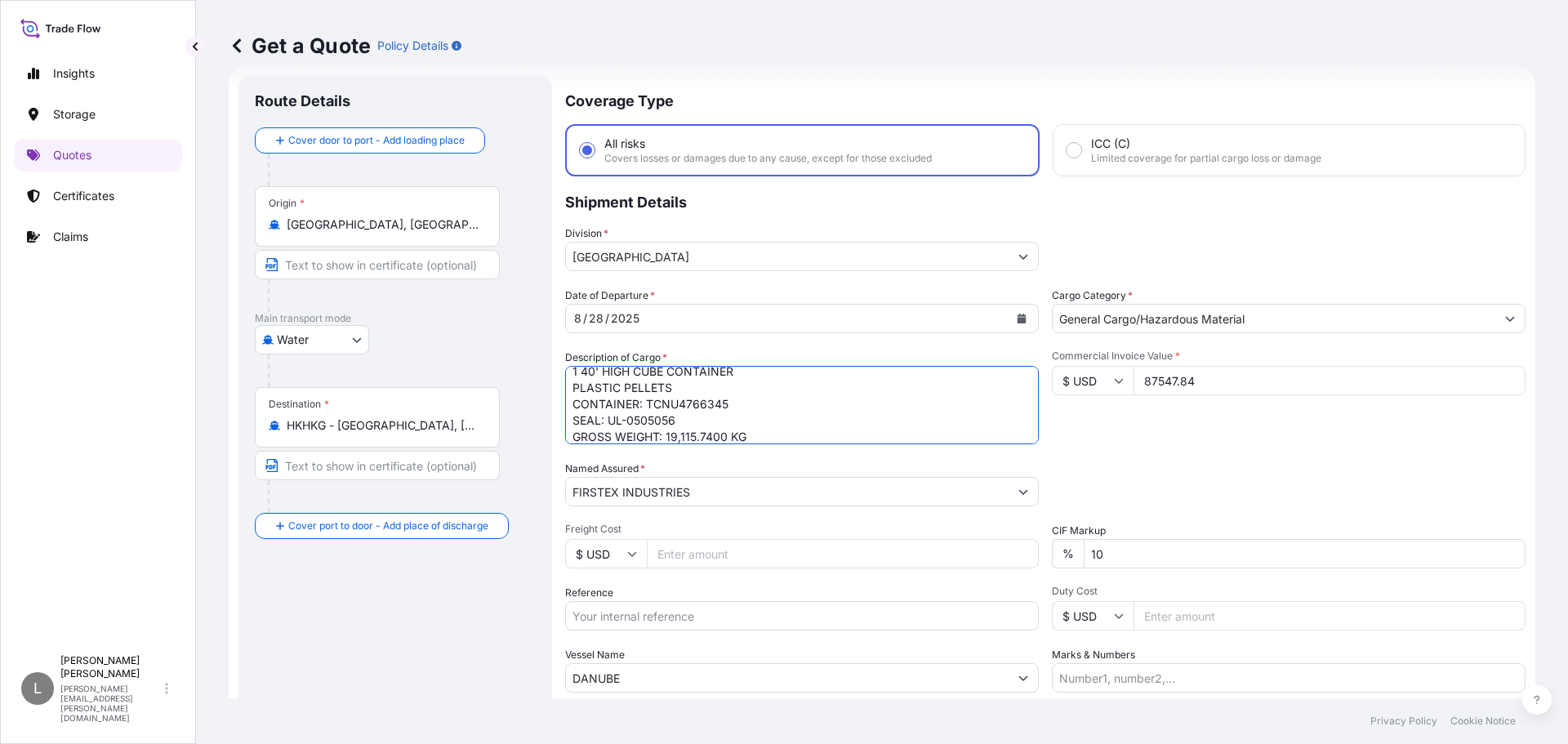
drag, startPoint x: 609, startPoint y: 419, endPoint x: 687, endPoint y: 416, distance: 78.1
click at [687, 416] on textarea "30 BOXES LOADED INTO 1 40' HIGH CUBE CONTAINER PLASTIC PELLETS CONTAINER: JXLU4…" at bounding box center [802, 405] width 474 height 79
paste textarea "8479"
click at [725, 435] on textarea "30 BOXES LOADED INTO 1 40' HIGH CUBE CONTAINER PLASTIC PELLETS CONTAINER: JXLU4…" at bounding box center [802, 405] width 474 height 79
paste textarea "19,394.7000"
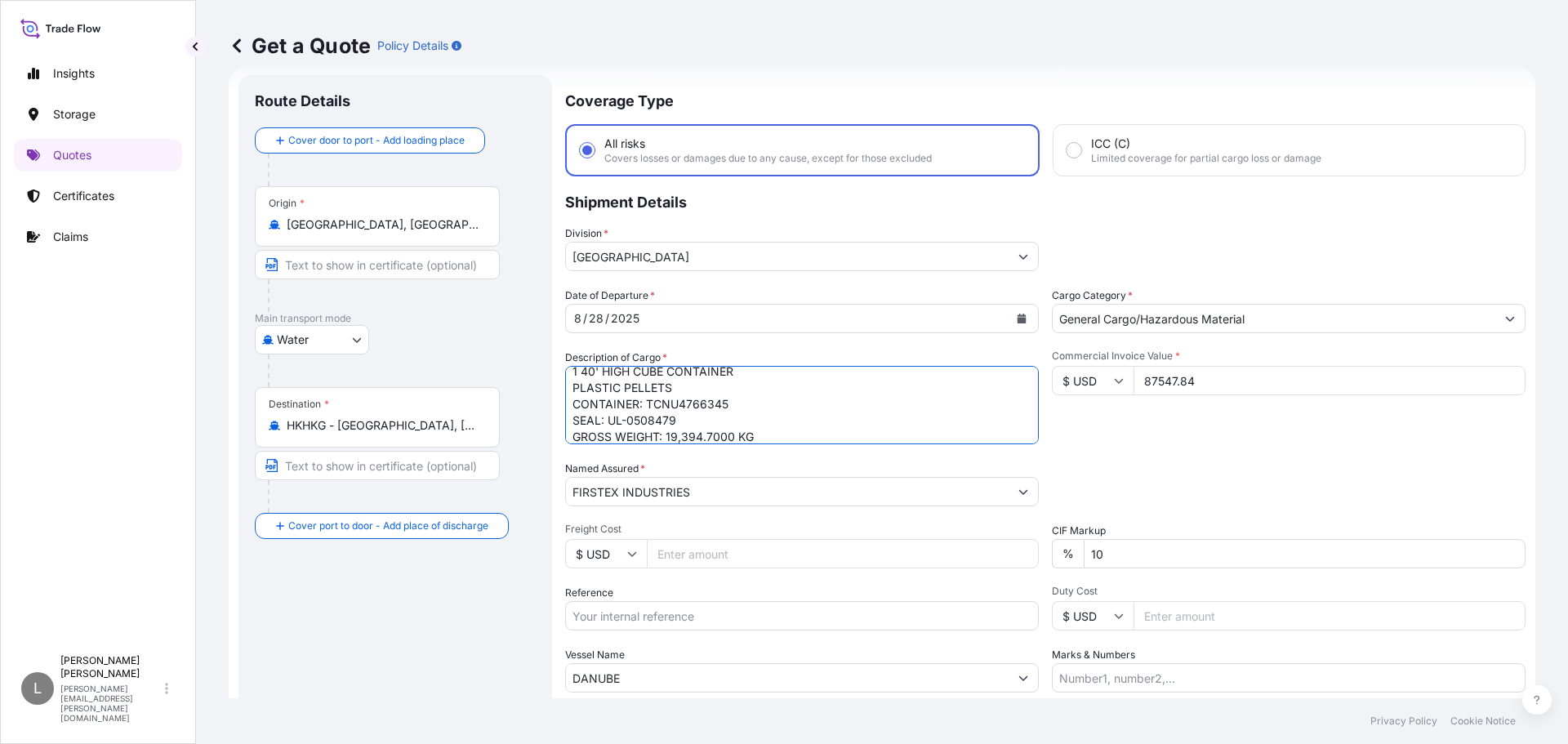
scroll to position [42, 0]
type textarea "30 BOXES LOADED INTO 1 40' HIGH CUBE CONTAINER PLASTIC PELLETS CONTAINER: TCNU4…"
click at [732, 554] on input "Freight Cost" at bounding box center [842, 553] width 392 height 29
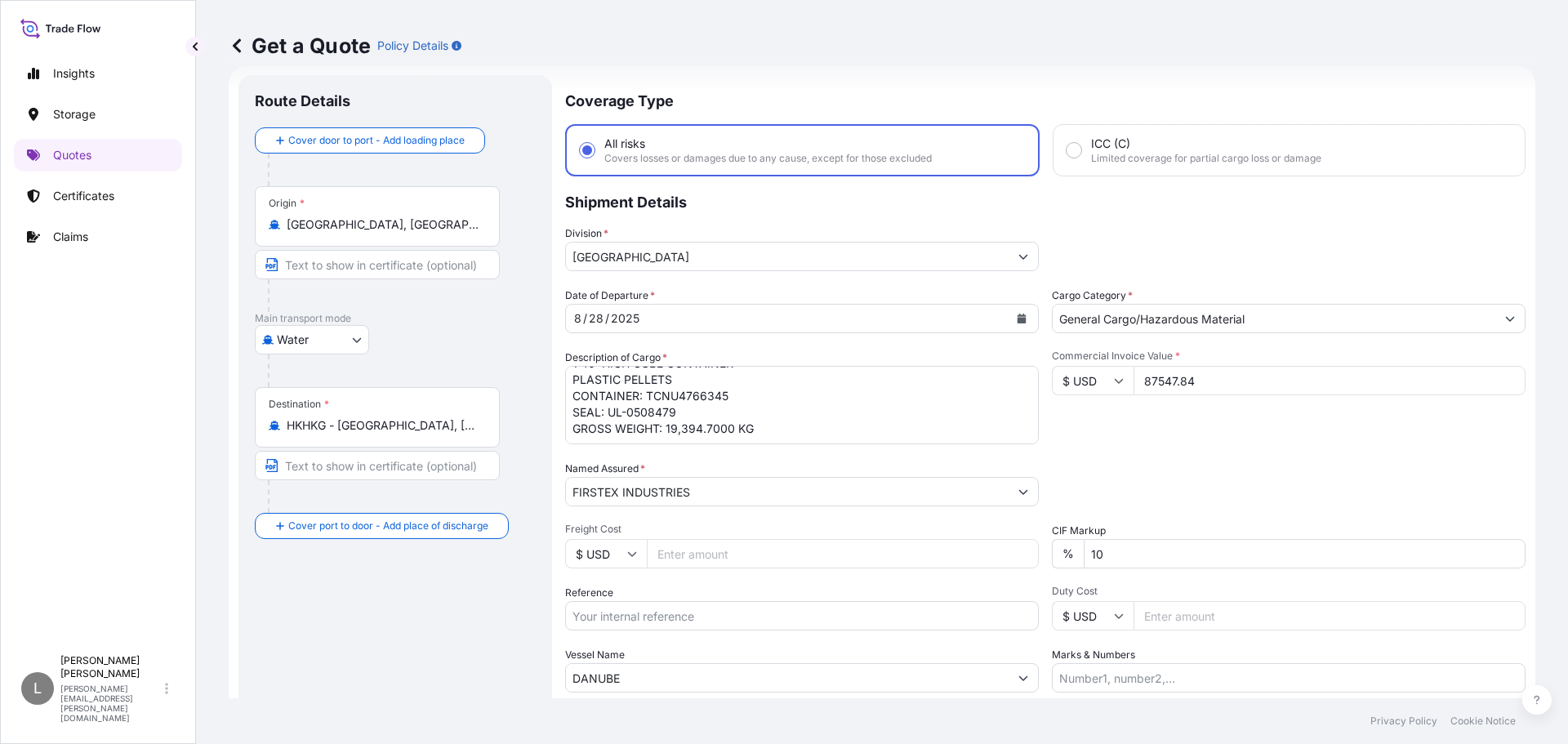
scroll to position [108, 0]
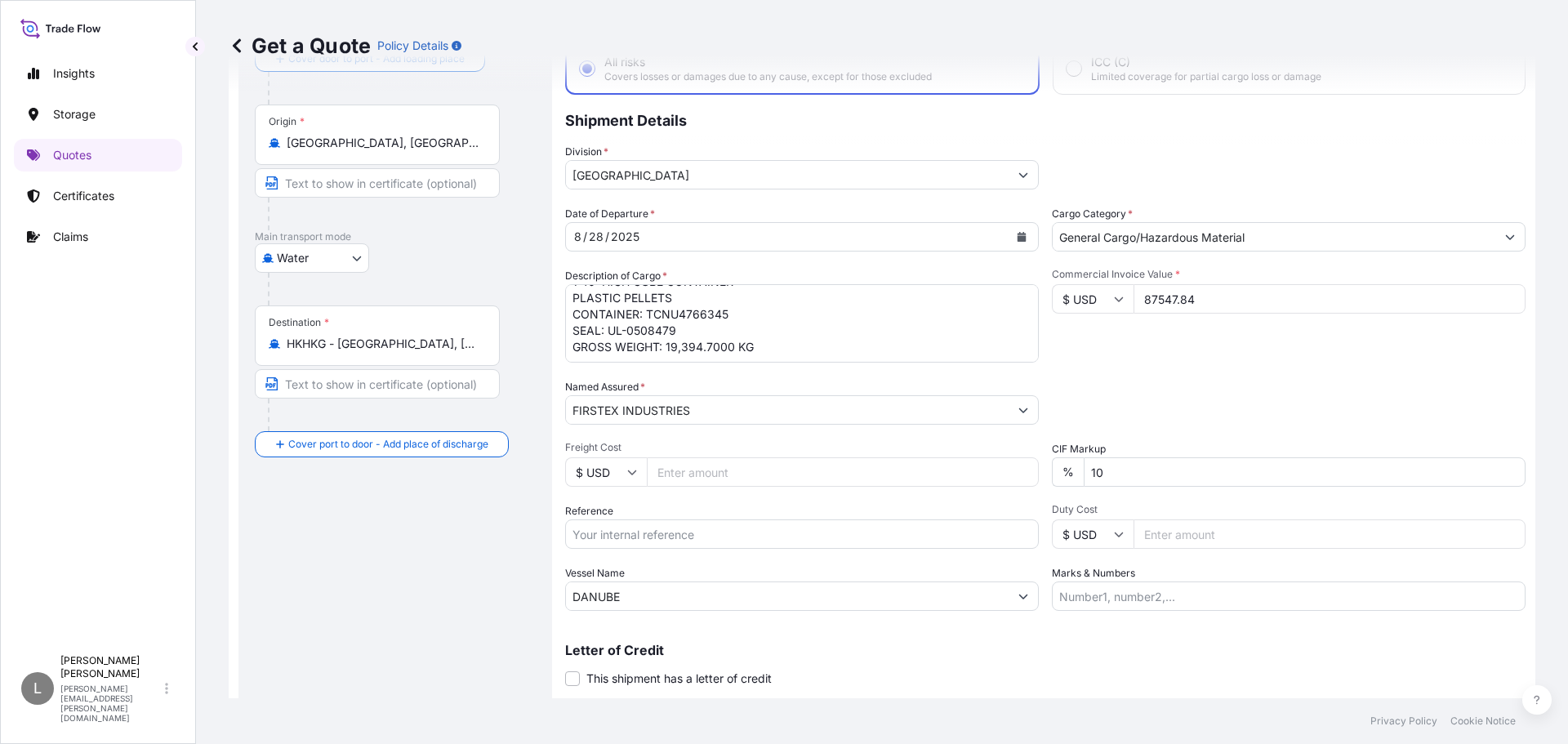
click at [687, 472] on input "Freight Cost" at bounding box center [842, 471] width 392 height 29
type input "920"
click at [706, 533] on input "Reference" at bounding box center [802, 534] width 474 height 29
click at [1182, 681] on div "Letter of Credit This shipment has a letter of credit Letter of credit * Letter…" at bounding box center [1045, 664] width 961 height 43
click at [590, 535] on input "Reference" at bounding box center [802, 534] width 474 height 29
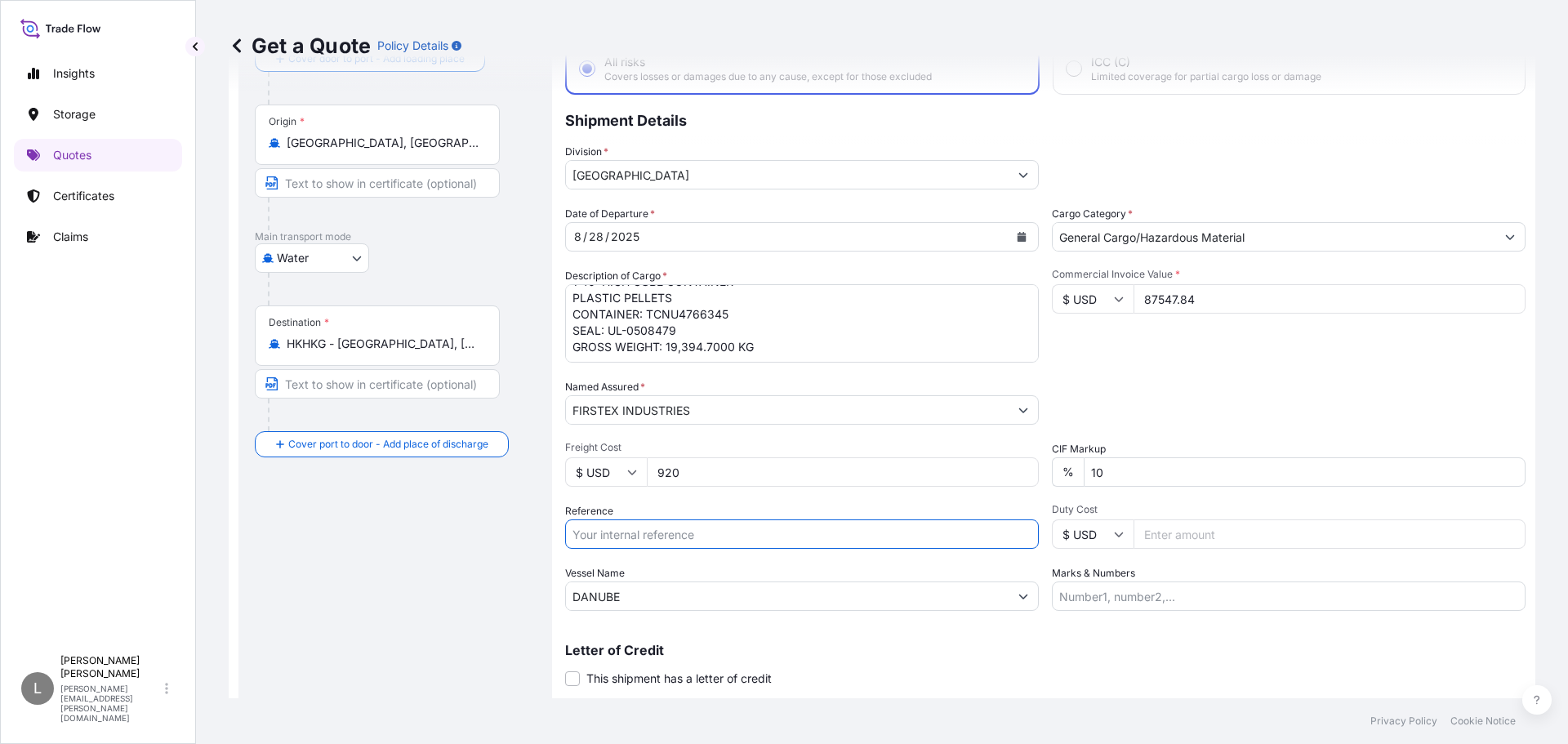
paste input "US91220868791"
type input "US91220868791"
click at [964, 643] on p "Letter of Credit" at bounding box center [1045, 649] width 961 height 13
click at [582, 592] on input "DANUBE" at bounding box center [787, 596] width 443 height 29
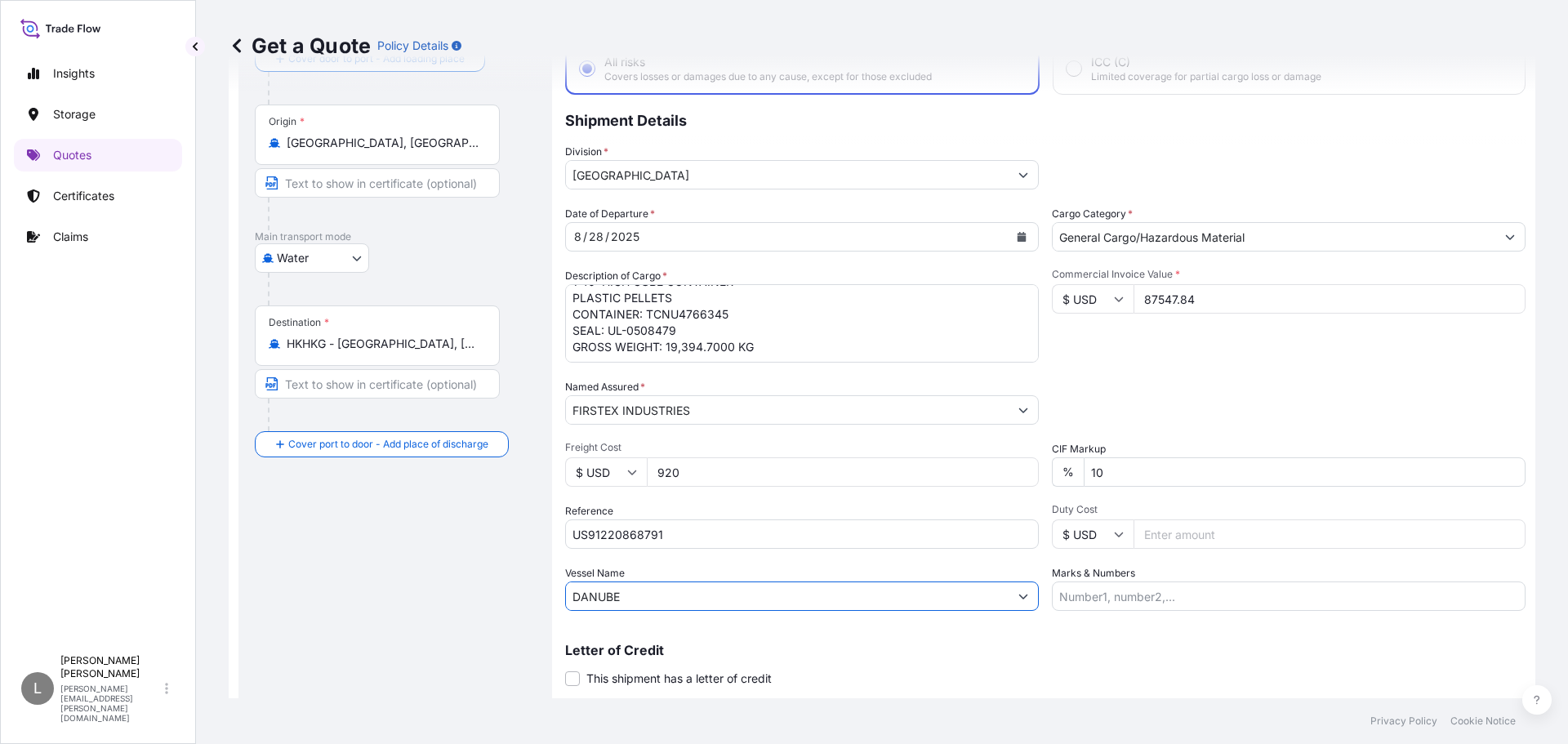
paste input "[PERSON_NAME]"
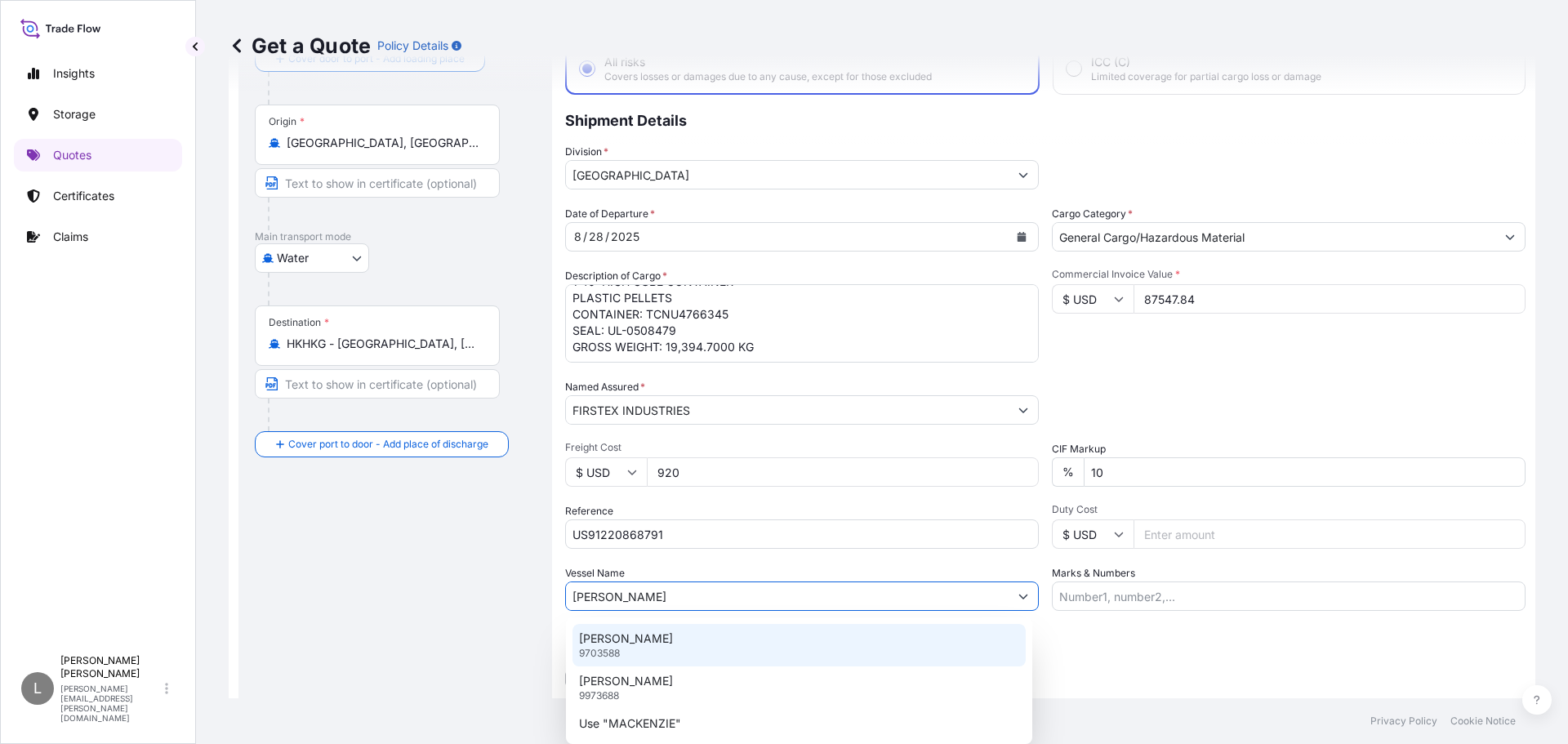
click at [644, 644] on p "[PERSON_NAME]" at bounding box center [626, 638] width 94 height 16
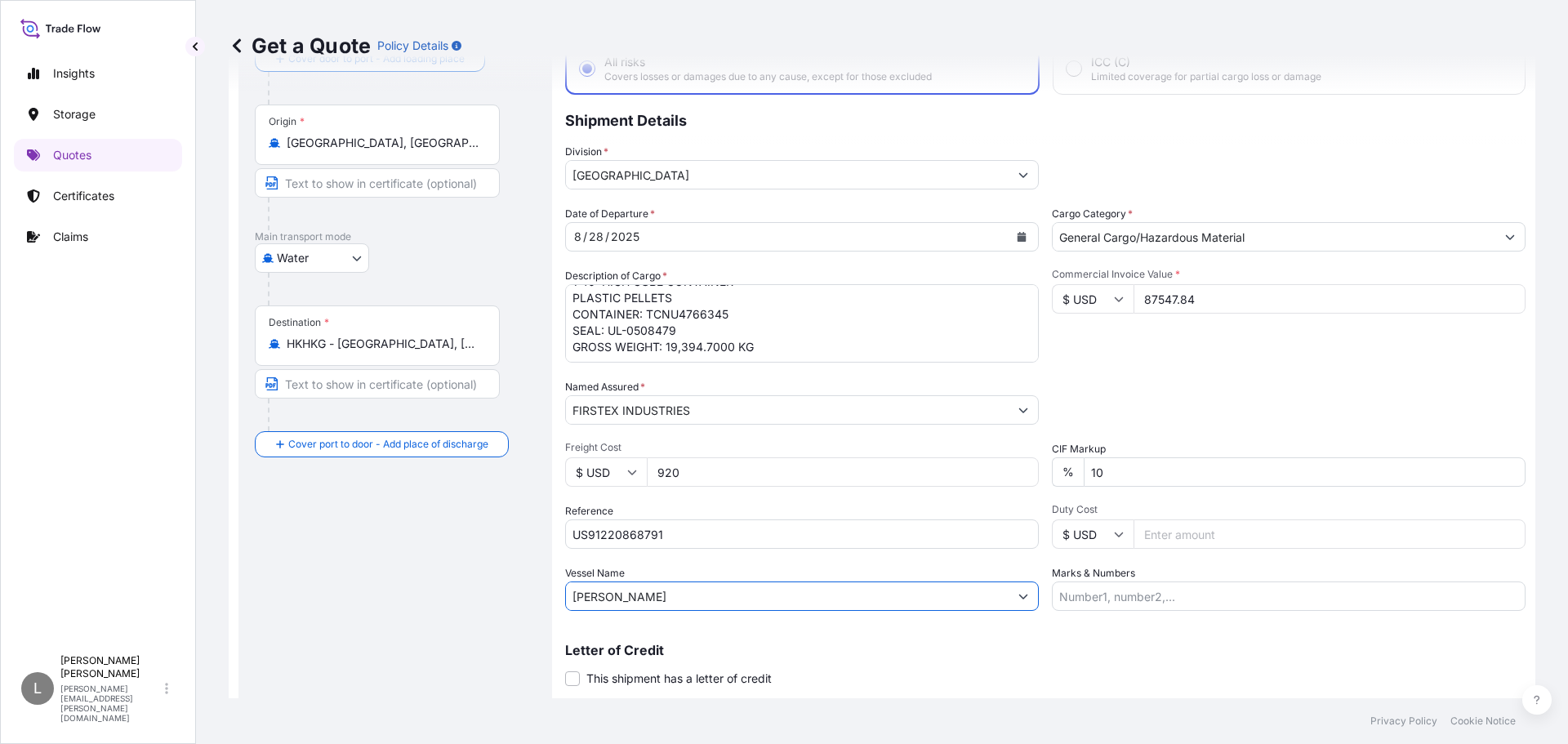
type input "[PERSON_NAME]"
click at [1063, 672] on div "Letter of Credit This shipment has a letter of credit Letter of credit * Letter…" at bounding box center [1045, 664] width 961 height 43
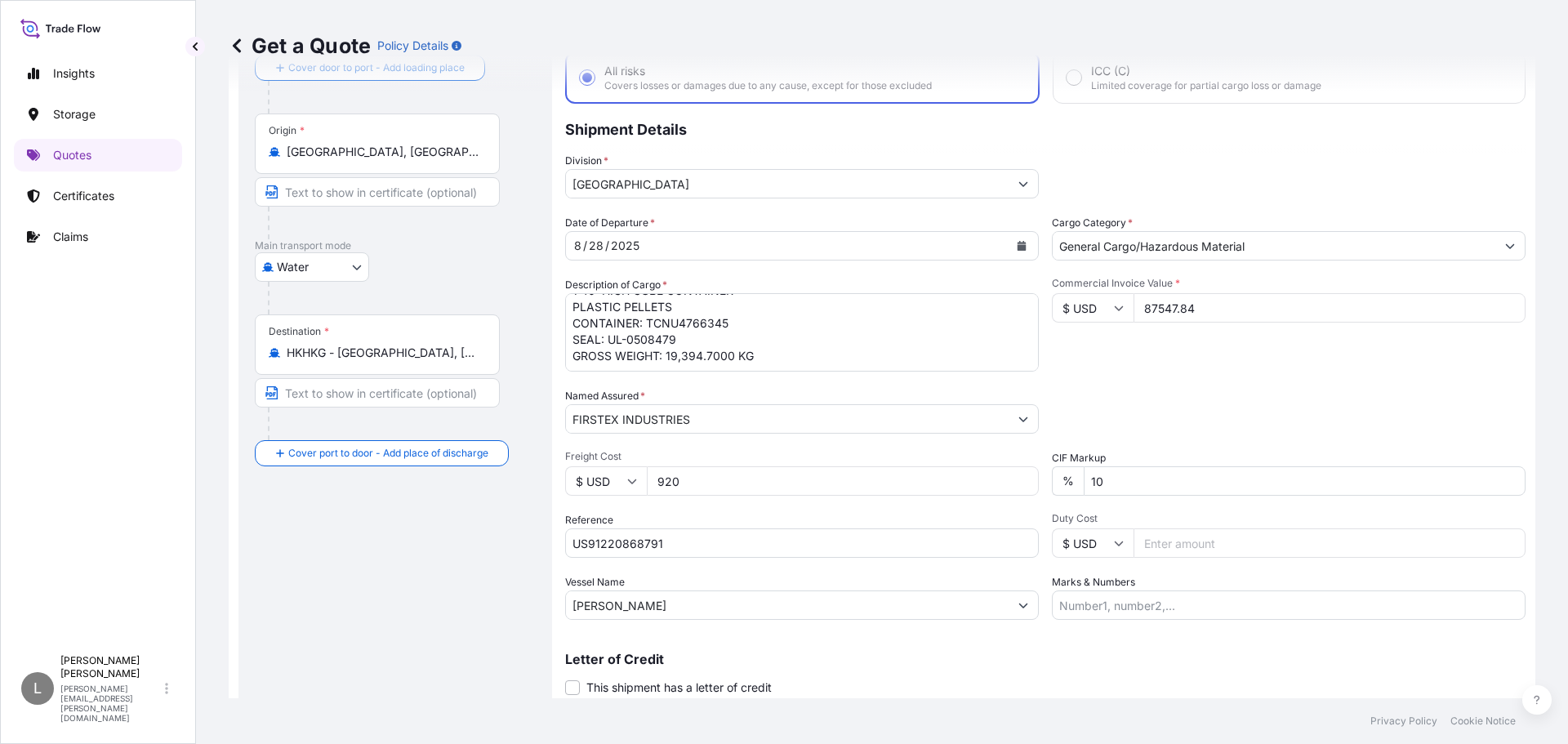
scroll to position [115, 0]
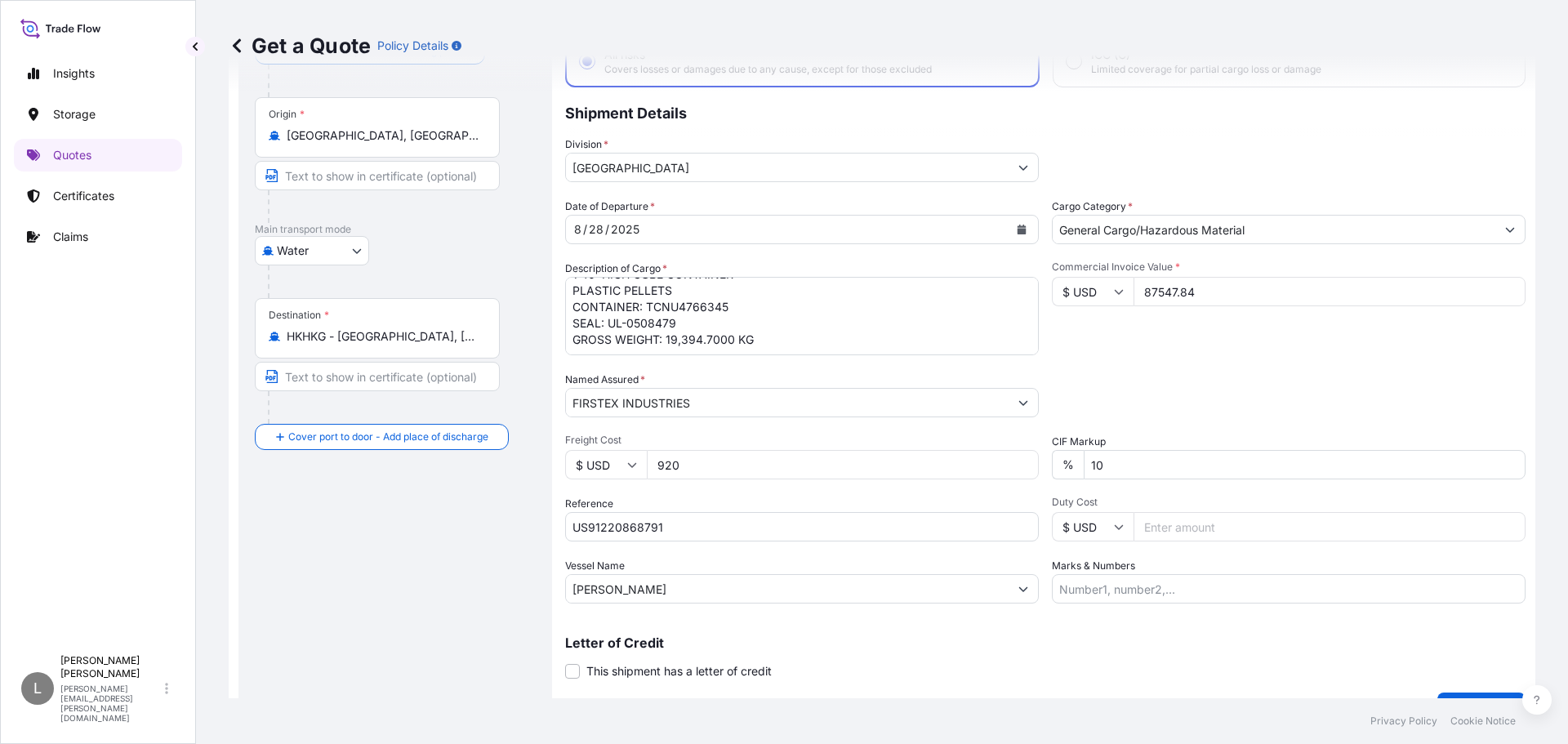
click at [1128, 600] on input "Marks & Numbers" at bounding box center [1289, 588] width 474 height 29
paste input "INVOICE NO: 2025090201"
type input "INVOICE NO: 2025090201"
click at [1113, 664] on div "Letter of Credit This shipment has a letter of credit Letter of credit * Letter…" at bounding box center [1045, 657] width 961 height 43
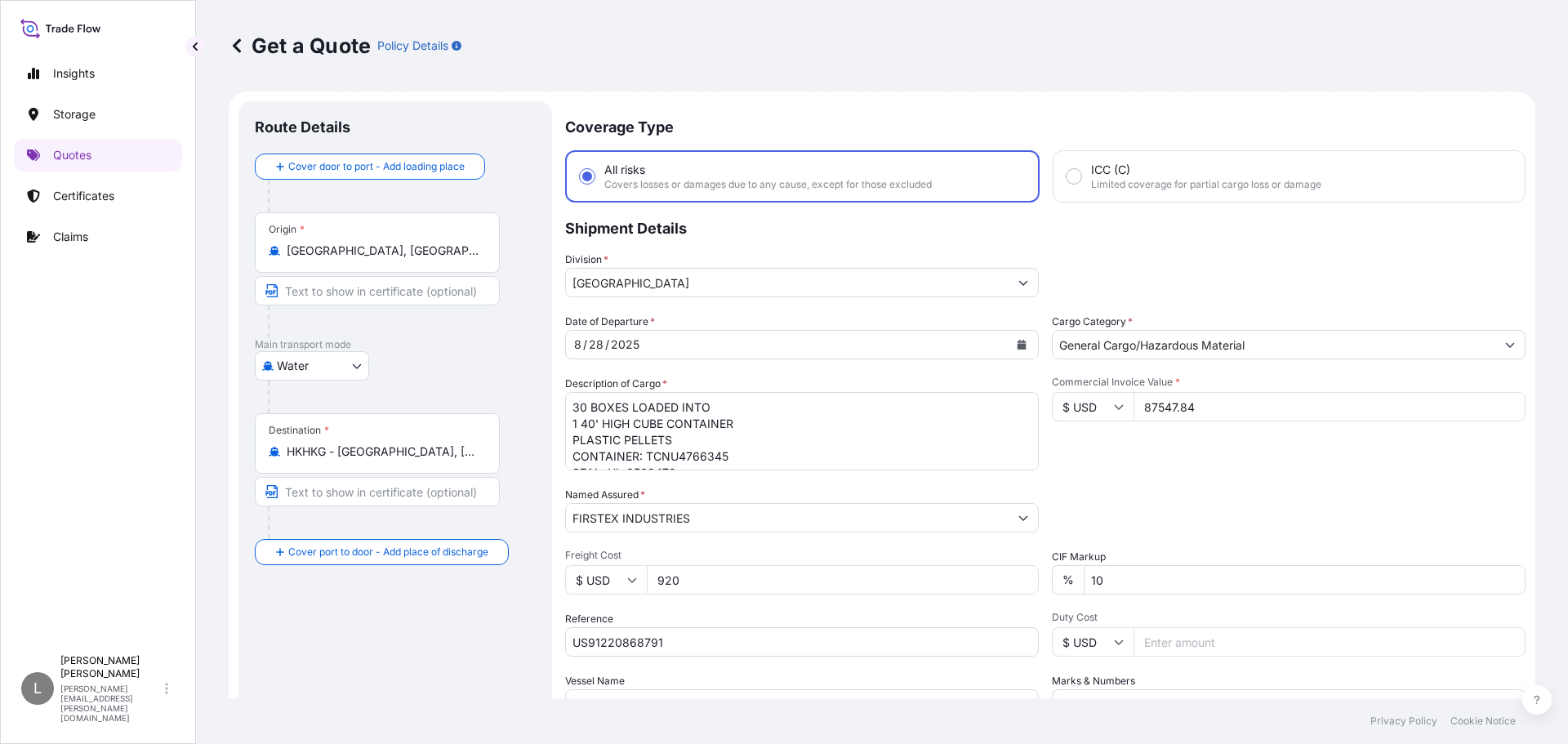
scroll to position [152, 0]
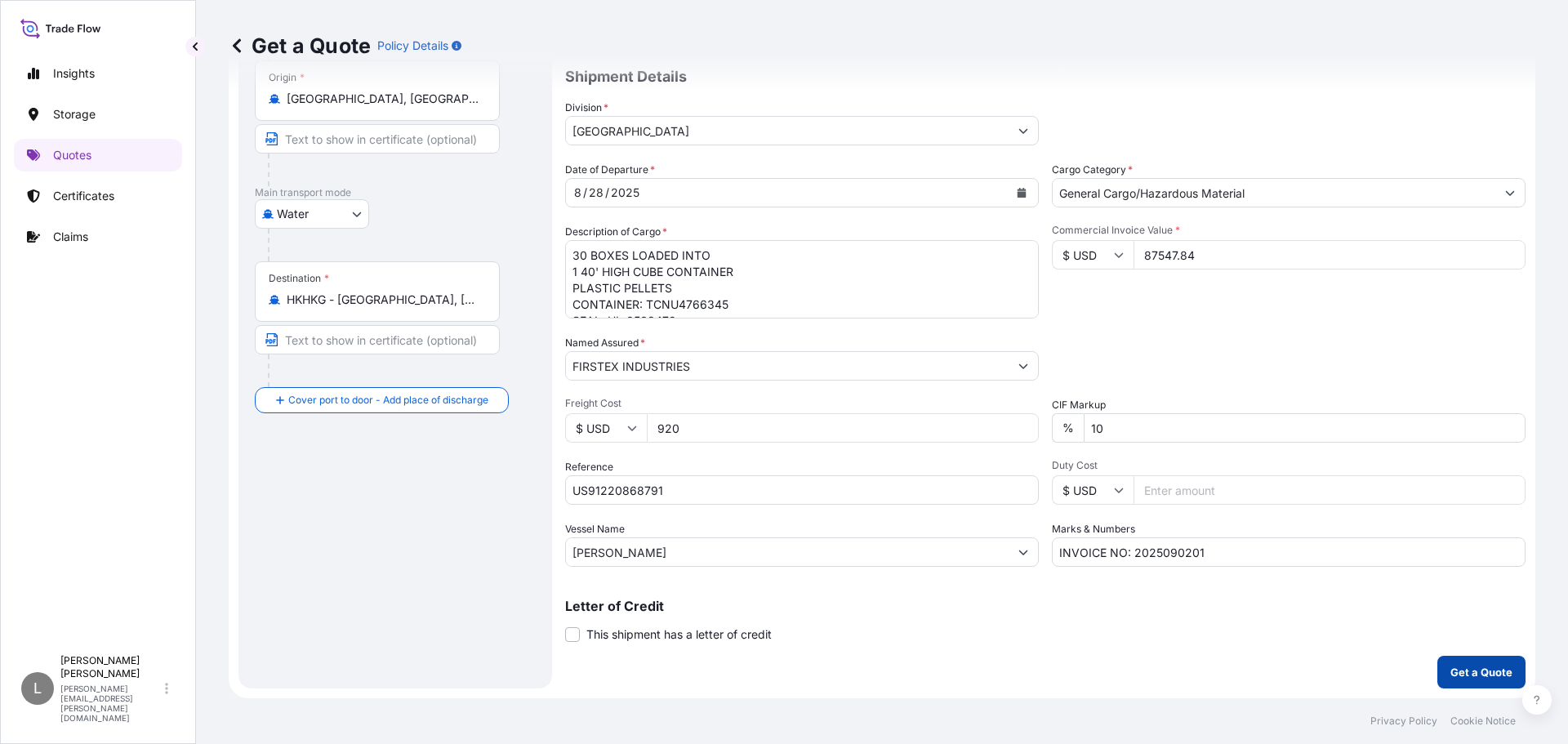
click at [1465, 671] on p "Get a Quote" at bounding box center [1481, 672] width 62 height 16
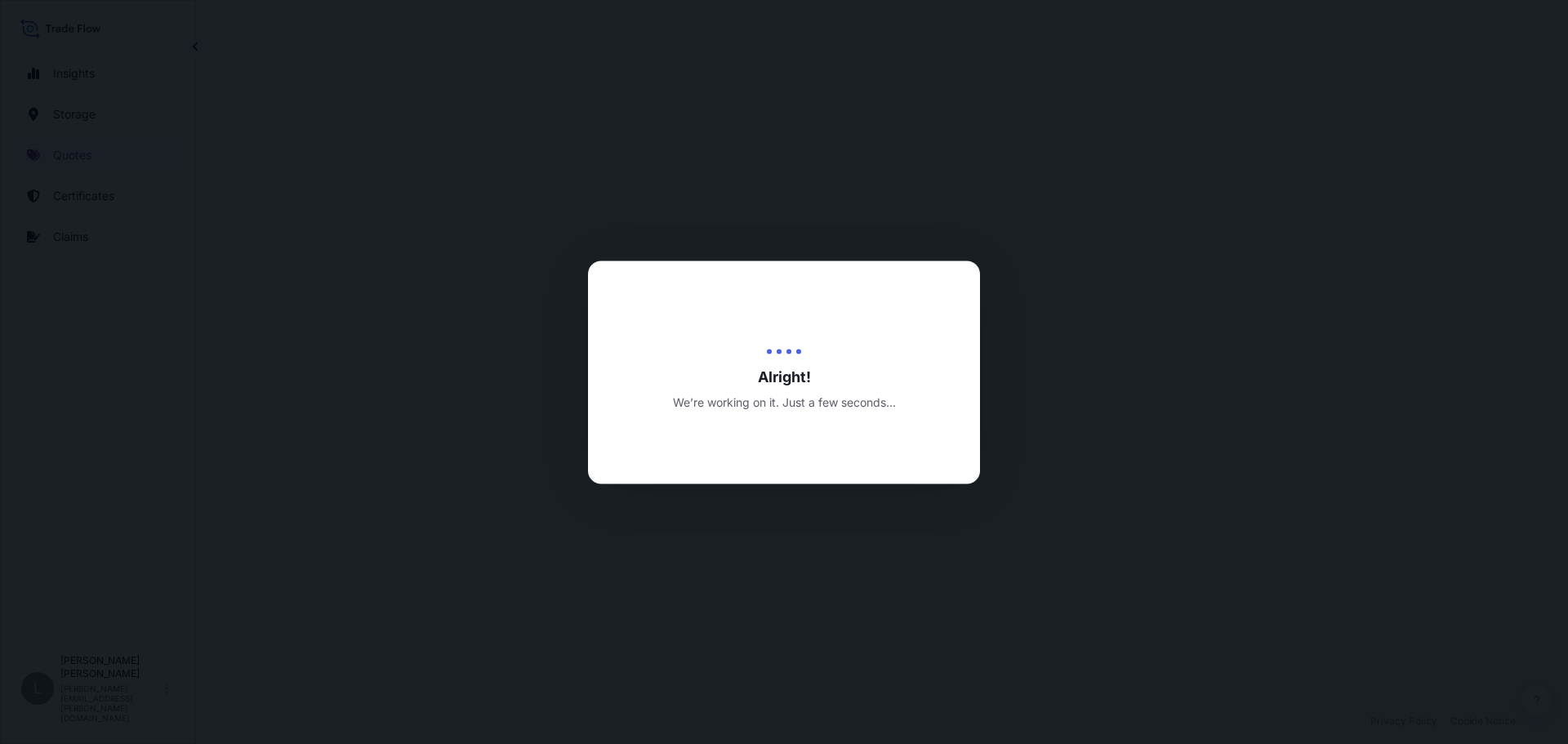
select select "Water"
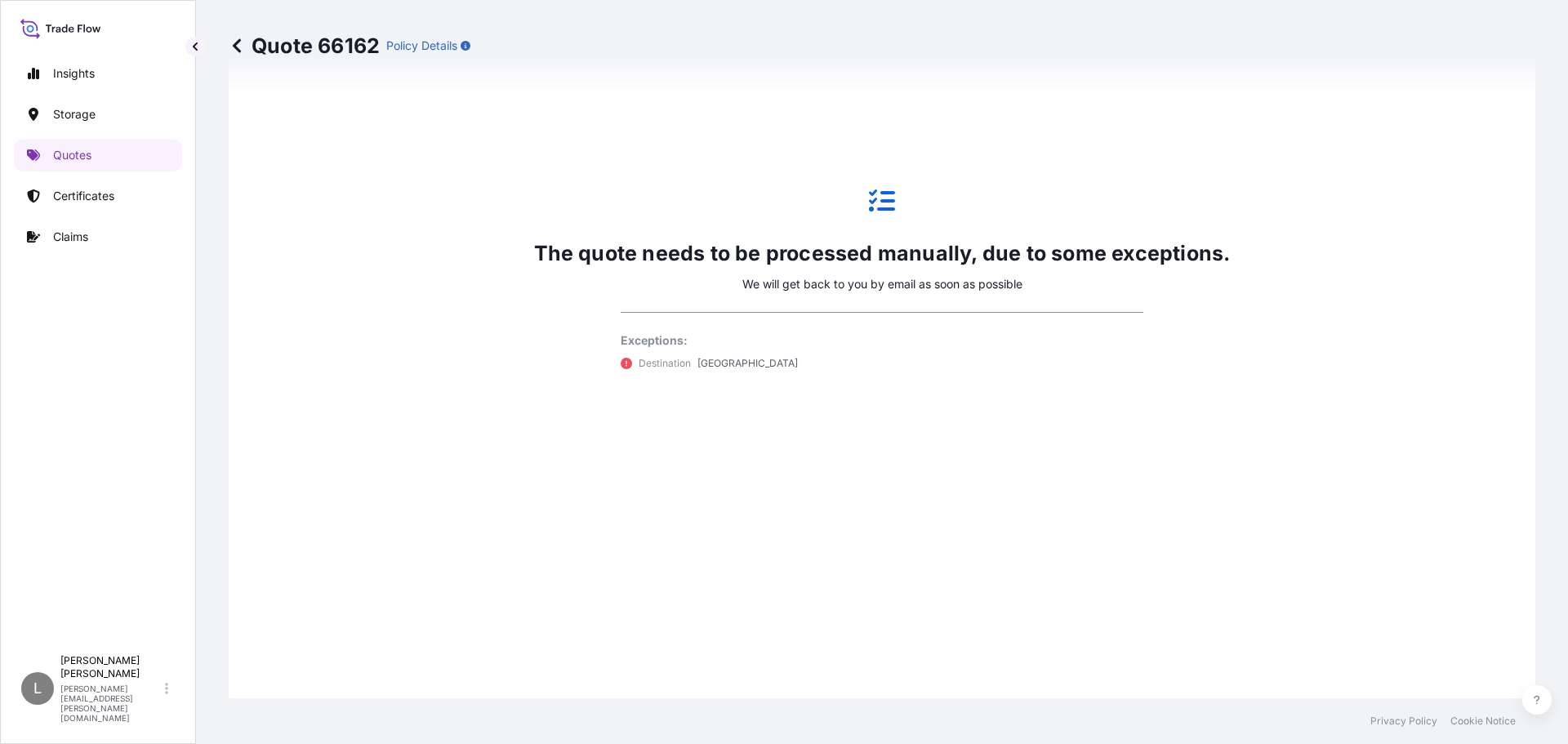
scroll to position [1218, 0]
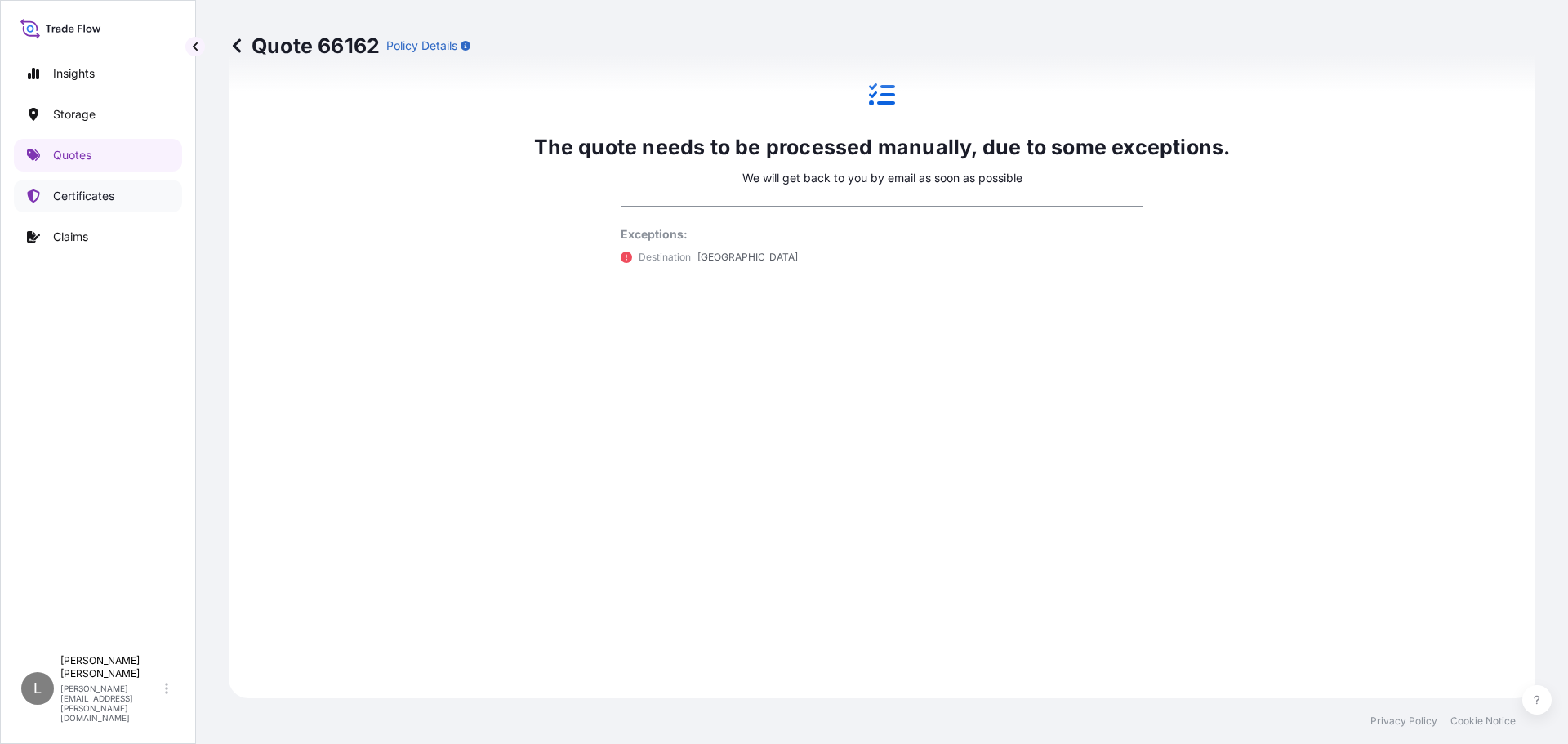
click at [80, 198] on p "Certificates" at bounding box center [83, 196] width 61 height 16
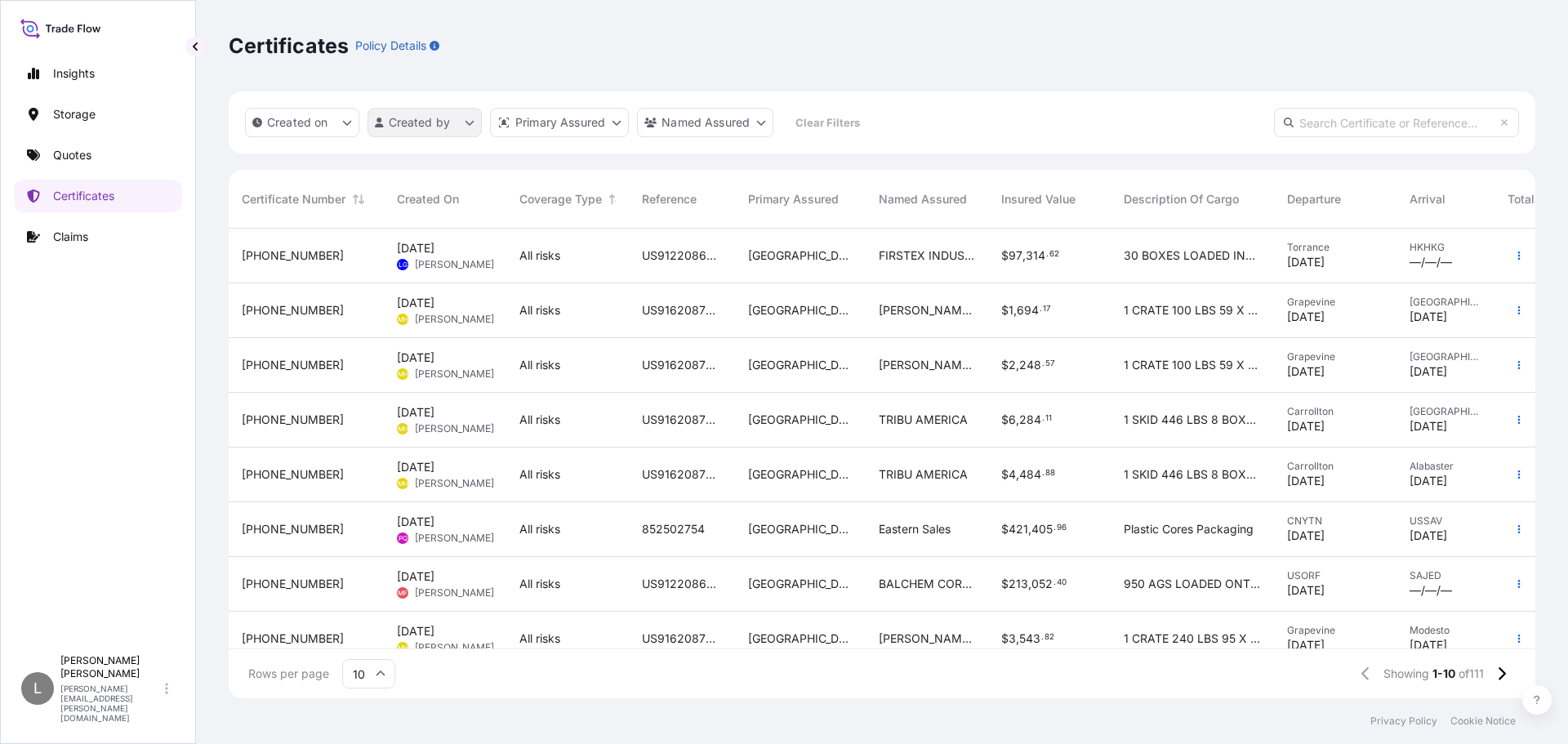
click at [456, 133] on html "Insights Storage Quotes Certificates Claims L [PERSON_NAME] [PERSON_NAME][EMAIL…" at bounding box center [784, 372] width 1568 height 744
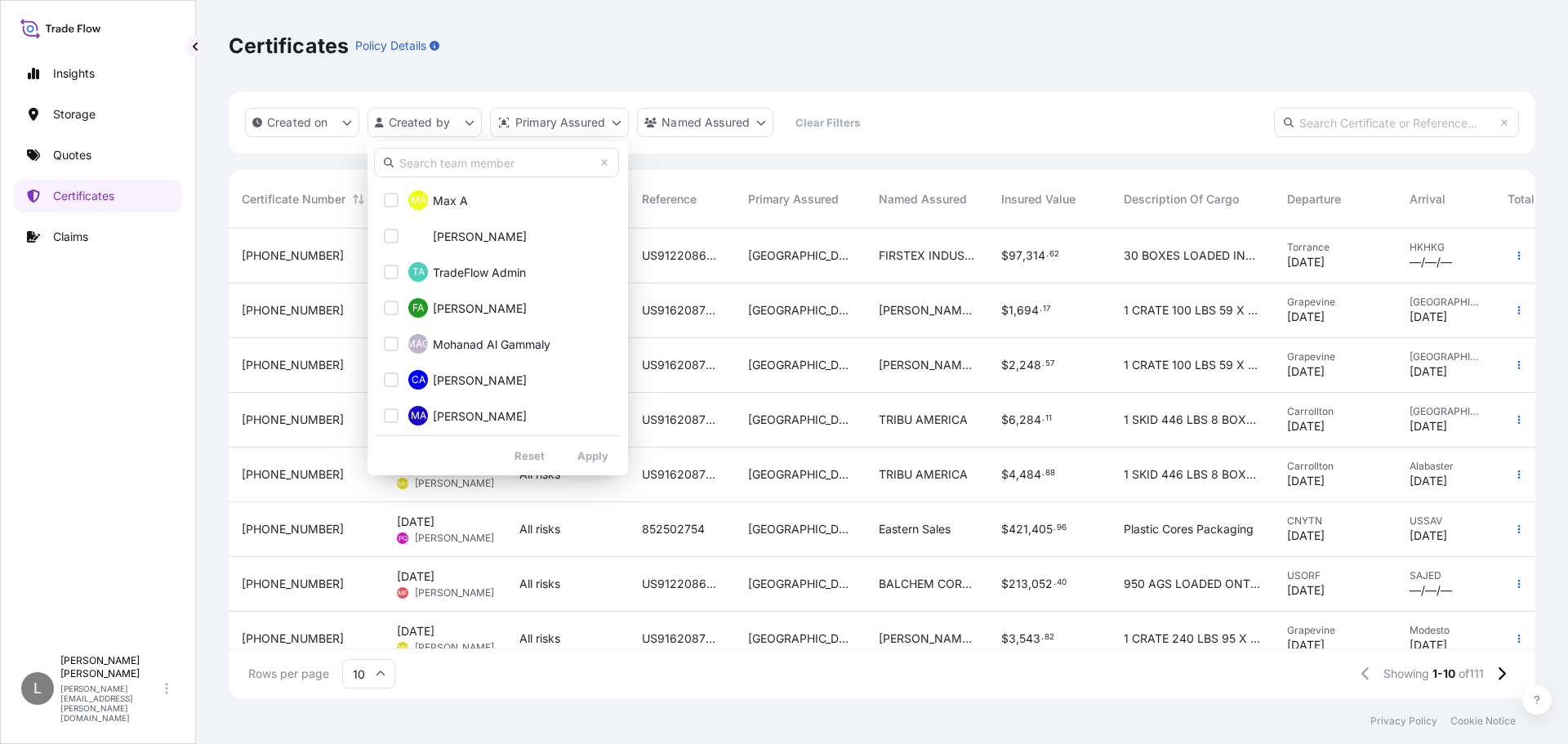
click at [445, 164] on input "text" at bounding box center [496, 162] width 245 height 29
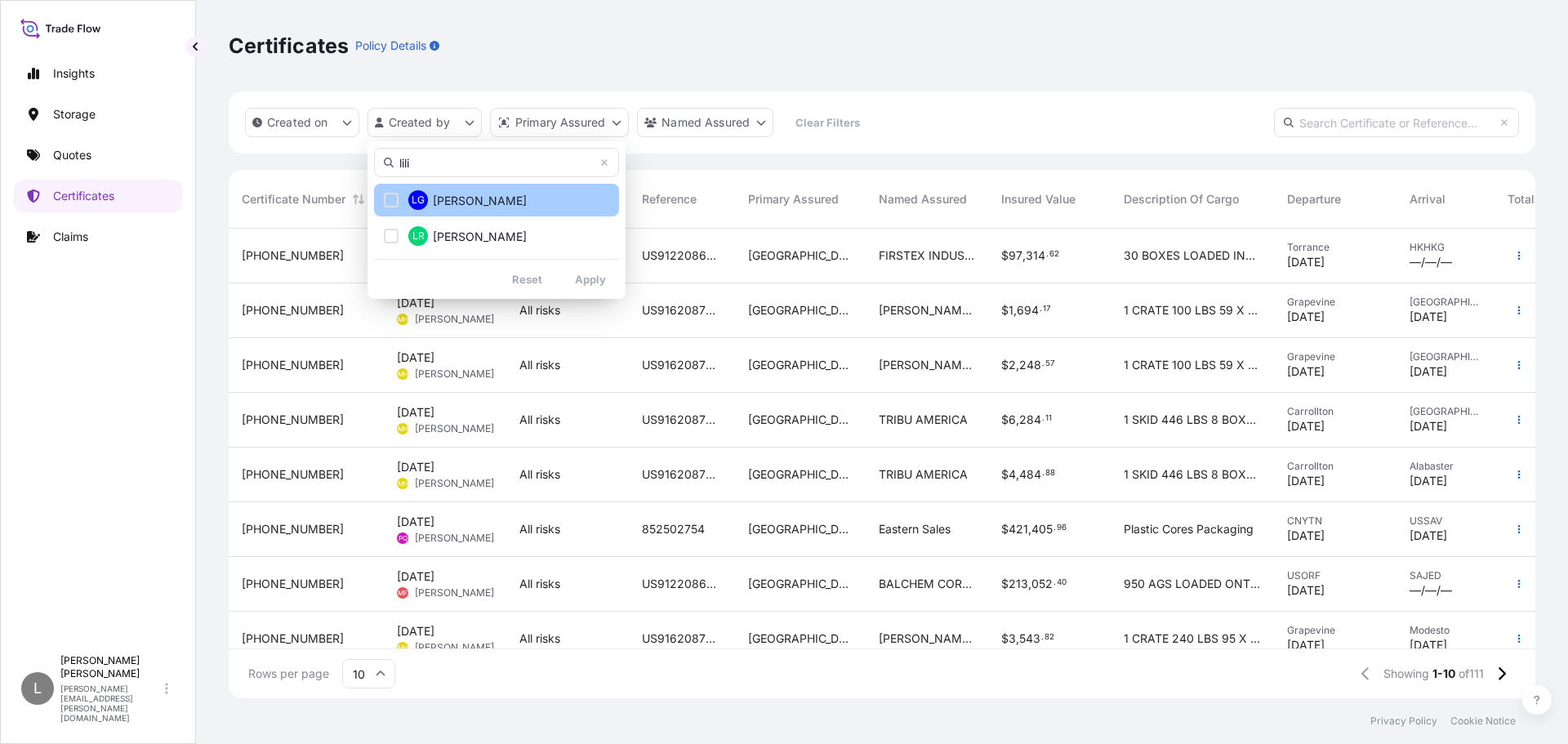
type input "lili"
click at [392, 203] on div "Select Option" at bounding box center [391, 200] width 15 height 15
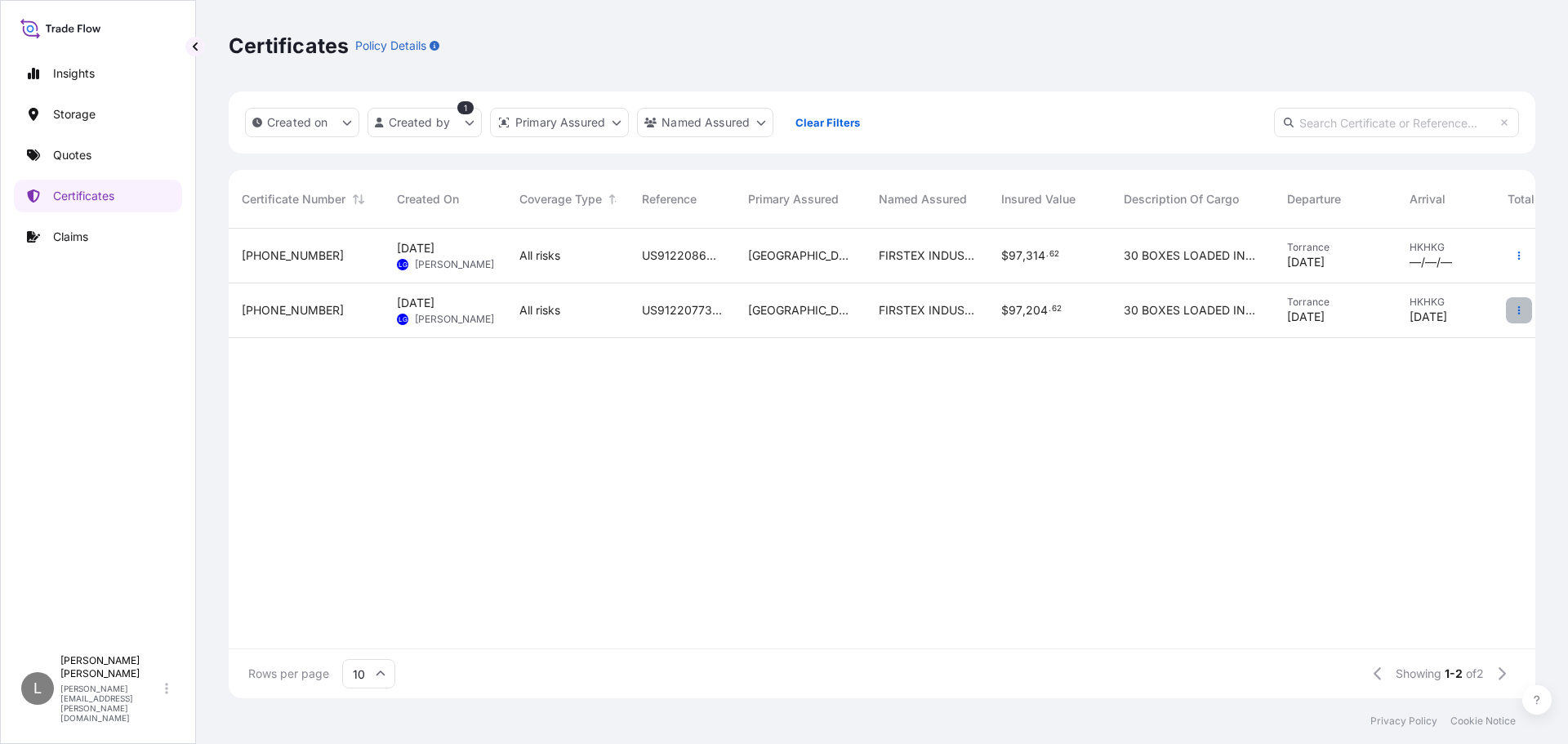
click at [1517, 313] on icon "button" at bounding box center [1519, 310] width 10 height 10
click at [1423, 338] on p "Download certificate" at bounding box center [1440, 343] width 110 height 16
click at [1513, 251] on button "button" at bounding box center [1519, 255] width 27 height 27
click at [1445, 286] on p "Download certificate" at bounding box center [1440, 288] width 110 height 16
